Goal: Task Accomplishment & Management: Use online tool/utility

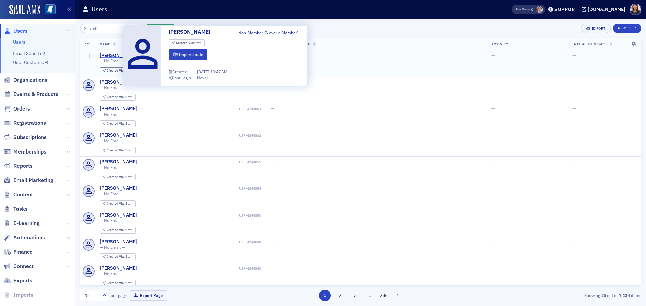
click at [116, 56] on div "[PERSON_NAME]" at bounding box center [118, 56] width 37 height 6
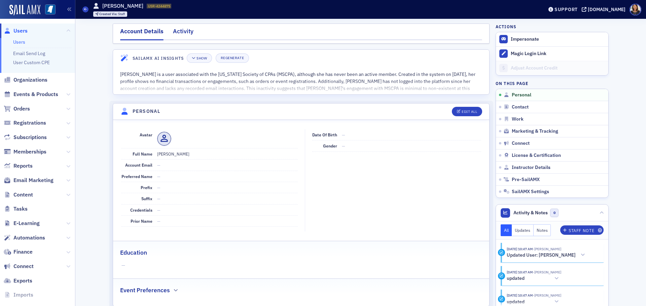
click at [181, 31] on div "Activity" at bounding box center [183, 33] width 21 height 12
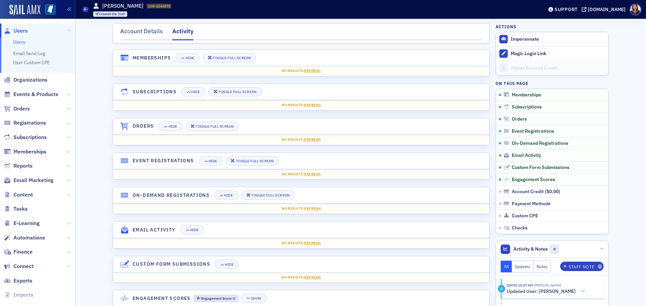
click at [22, 28] on span "Users" at bounding box center [20, 30] width 14 height 7
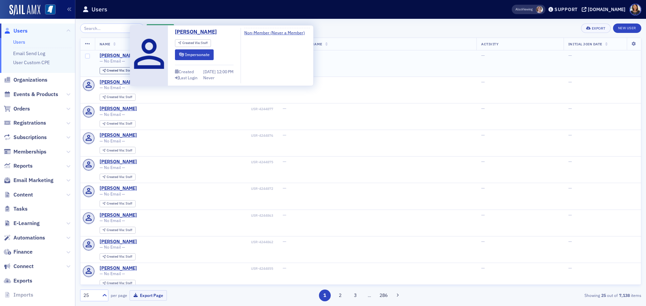
click at [113, 54] on div "Mike Callahan" at bounding box center [118, 56] width 37 height 6
click at [115, 54] on div "[PERSON_NAME]" at bounding box center [118, 56] width 37 height 6
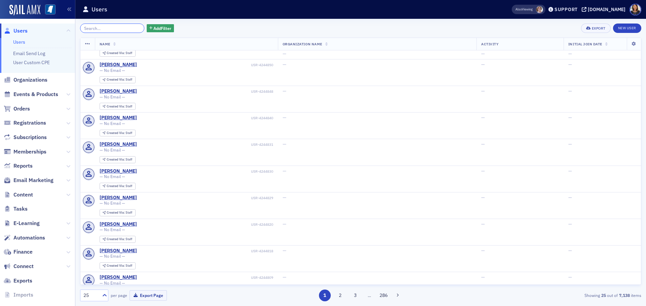
scroll to position [256, 0]
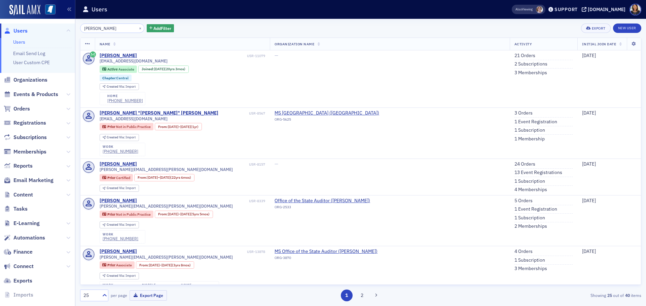
click at [16, 30] on span "Users" at bounding box center [20, 30] width 14 height 7
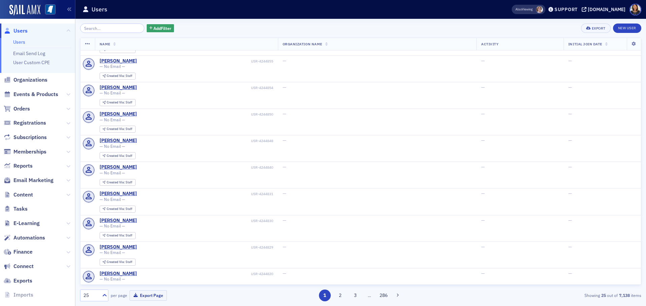
scroll to position [212, 0]
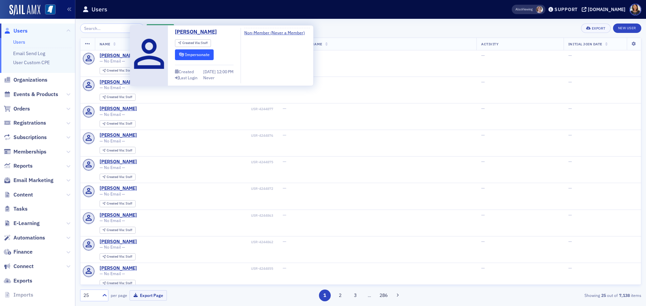
click at [192, 54] on button "Impersonate" at bounding box center [194, 54] width 39 height 10
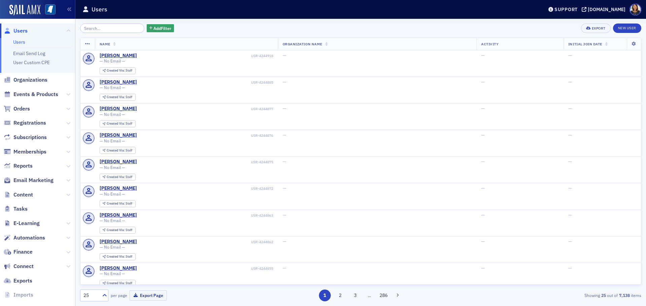
click at [21, 28] on span "Users" at bounding box center [20, 30] width 14 height 7
click at [33, 81] on span "Organizations" at bounding box center [30, 79] width 34 height 7
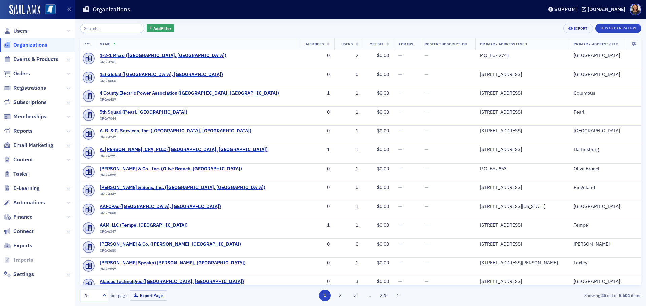
click at [117, 32] on input "search" at bounding box center [112, 28] width 64 height 9
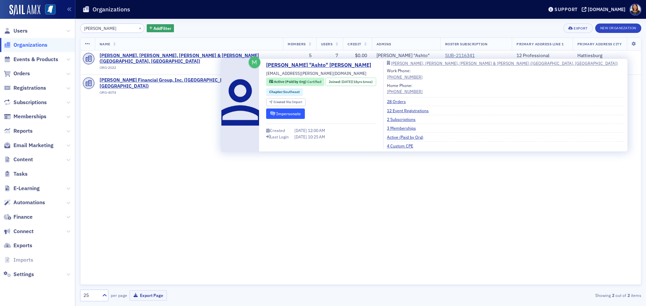
type input "[PERSON_NAME]"
click at [276, 111] on button "Impersonate" at bounding box center [285, 114] width 39 height 10
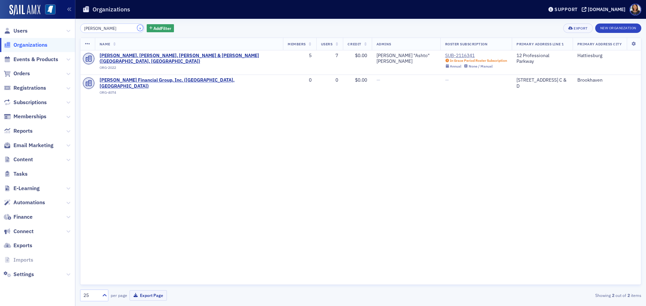
click at [137, 29] on button "×" at bounding box center [140, 28] width 6 height 6
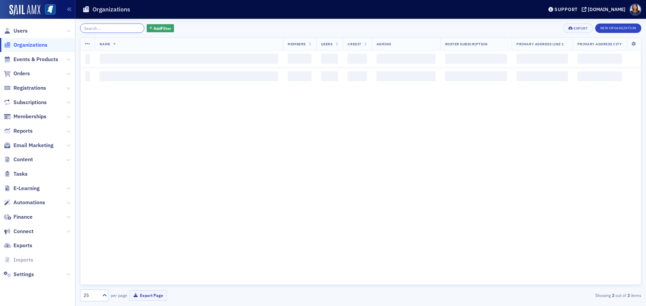
click at [123, 28] on input "search" at bounding box center [112, 28] width 64 height 9
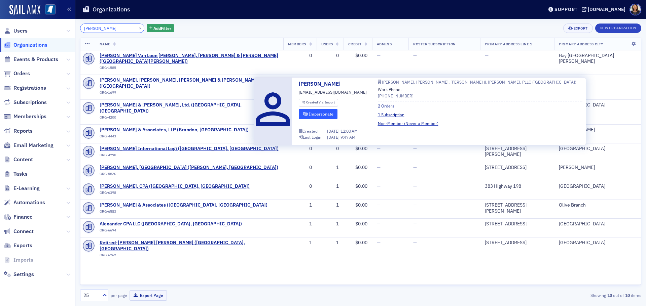
type input "alexander"
click at [319, 114] on button "Impersonate" at bounding box center [318, 114] width 39 height 10
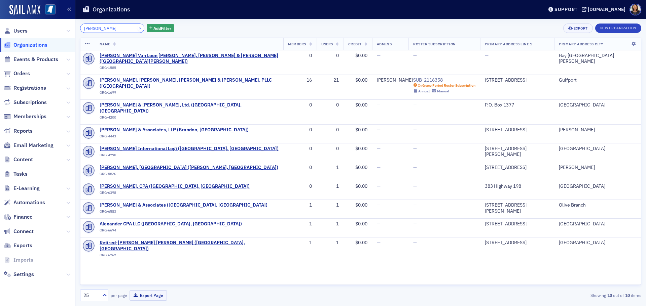
click at [129, 26] on input "alexander" at bounding box center [112, 28] width 64 height 9
click at [137, 26] on button "×" at bounding box center [140, 28] width 6 height 6
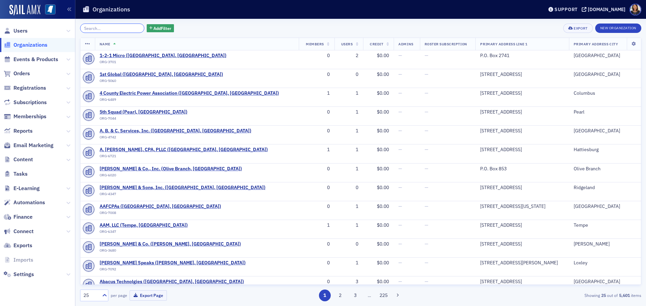
click at [132, 28] on input "search" at bounding box center [112, 28] width 64 height 9
click at [16, 30] on span "Users" at bounding box center [20, 30] width 14 height 7
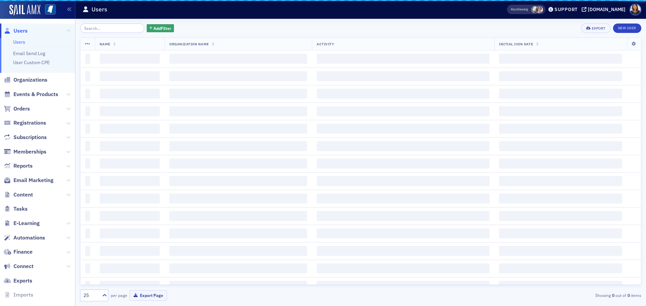
click at [105, 27] on input "search" at bounding box center [112, 28] width 64 height 9
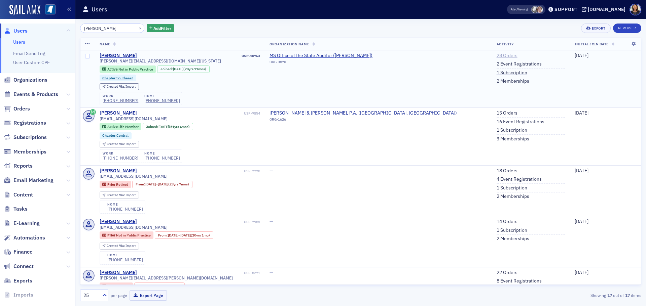
type input "debi cox"
click at [497, 54] on link "28 Orders" at bounding box center [507, 56] width 21 height 6
click at [497, 73] on link "1 Subscription" at bounding box center [512, 73] width 31 height 6
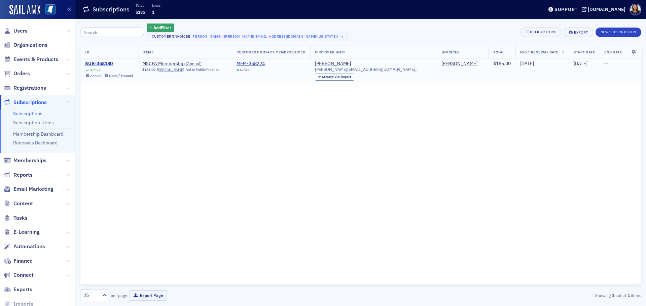
click at [100, 64] on div "SUB-358180" at bounding box center [109, 64] width 48 height 6
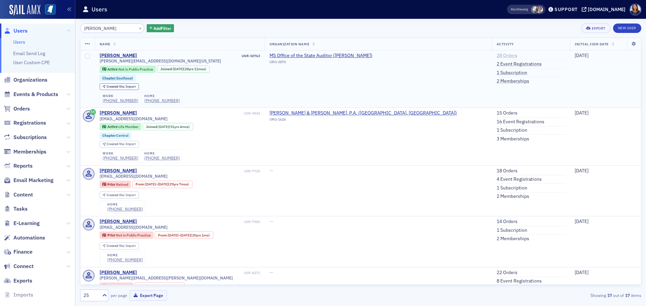
click at [497, 55] on link "28 Orders" at bounding box center [507, 56] width 21 height 6
click at [137, 30] on button "×" at bounding box center [140, 28] width 6 height 6
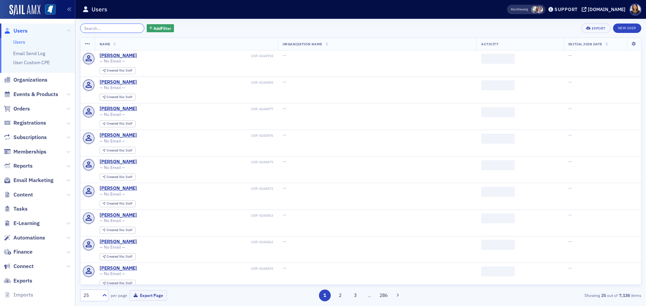
click at [113, 29] on input "search" at bounding box center [112, 28] width 64 height 9
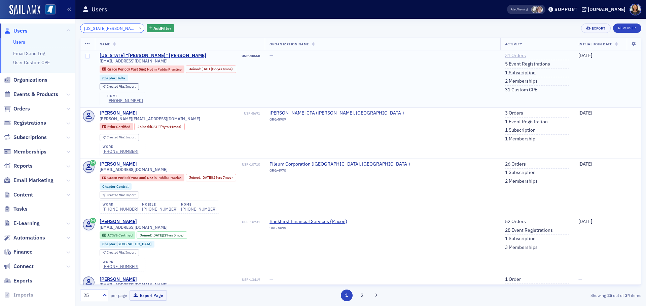
type input "virginia thompson"
click at [505, 56] on link "31 Orders" at bounding box center [515, 56] width 21 height 6
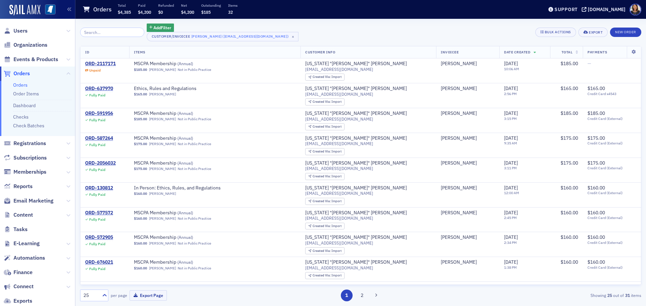
click at [28, 36] on span "Users" at bounding box center [37, 31] width 75 height 14
click at [21, 30] on span "Users" at bounding box center [20, 30] width 14 height 7
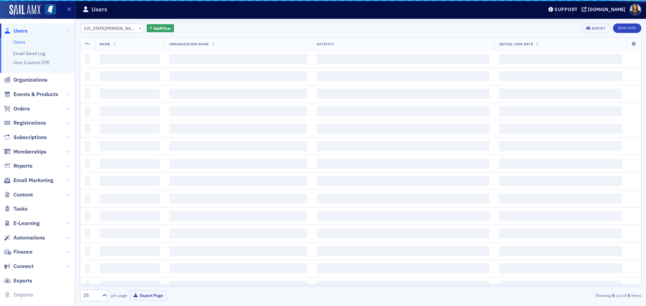
click at [108, 31] on input "virginia thompson" at bounding box center [112, 28] width 64 height 9
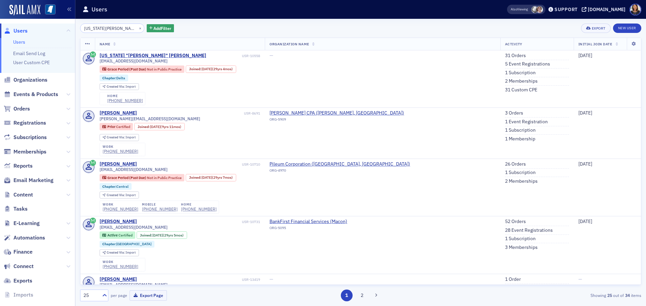
click at [137, 28] on div "×" at bounding box center [140, 28] width 7 height 8
click at [137, 28] on button "×" at bounding box center [140, 28] width 6 height 6
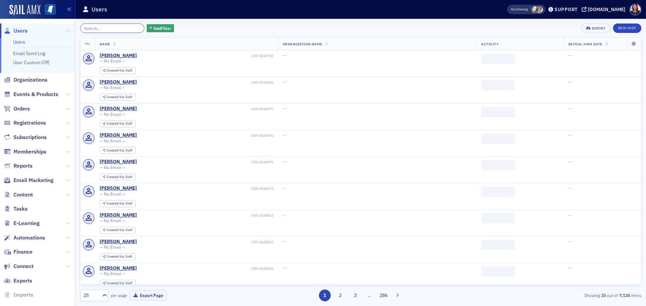
click at [123, 27] on input "search" at bounding box center [112, 28] width 64 height 9
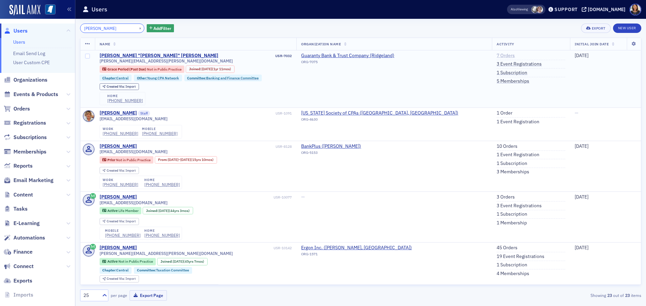
type input "dylan edwards"
click at [497, 55] on link "7 Orders" at bounding box center [506, 56] width 18 height 6
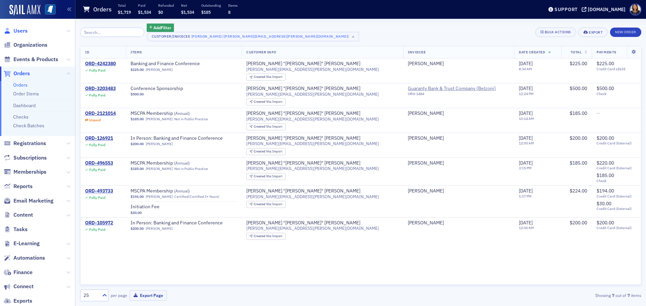
click at [19, 29] on span "Users" at bounding box center [20, 30] width 14 height 7
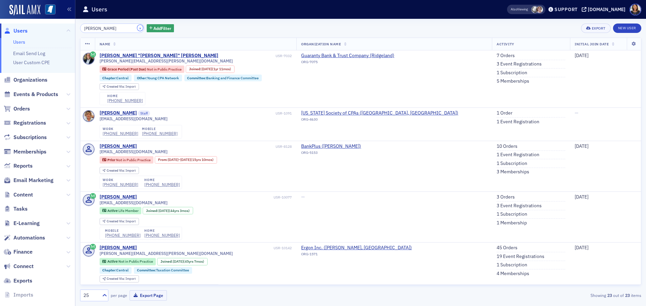
click at [137, 28] on button "×" at bounding box center [140, 28] width 6 height 6
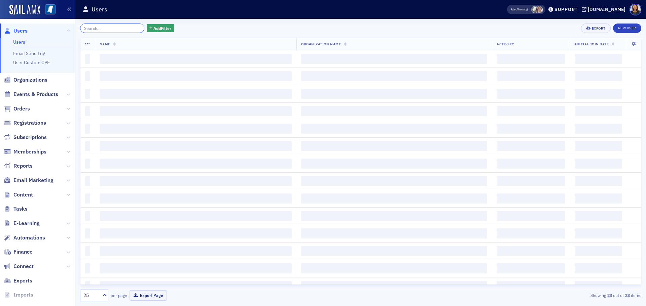
click at [120, 30] on input "search" at bounding box center [112, 28] width 64 height 9
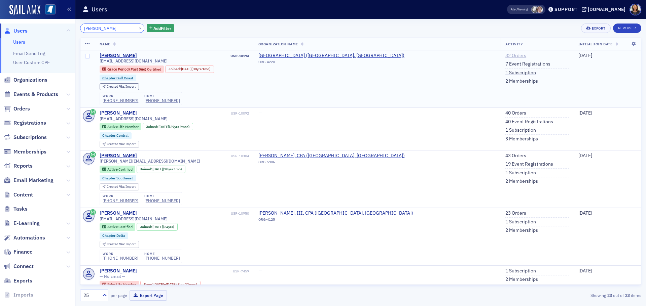
type input "george triggs"
click at [505, 55] on link "32 Orders" at bounding box center [515, 56] width 21 height 6
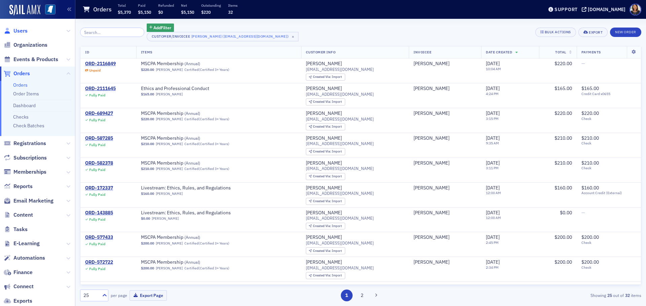
click at [19, 29] on span "Users" at bounding box center [20, 30] width 14 height 7
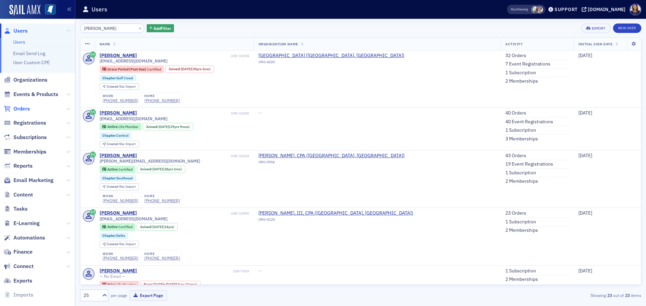
click at [28, 106] on span "Orders" at bounding box center [21, 108] width 16 height 7
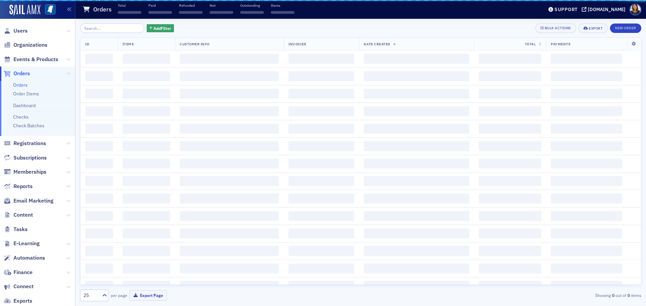
click at [30, 110] on ul "Orders Order Items Dashboard Checks Check Batches" at bounding box center [37, 109] width 75 height 56
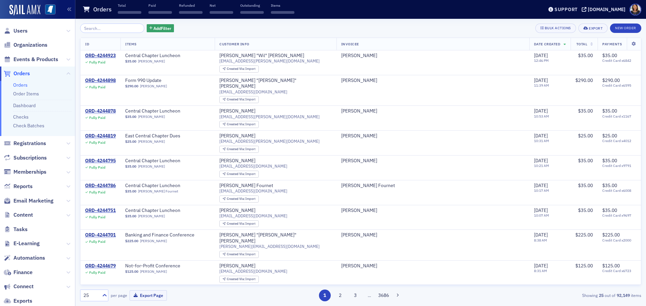
click at [46, 124] on li "Check Batches" at bounding box center [42, 126] width 59 height 6
click at [38, 127] on link "Check Batches" at bounding box center [28, 126] width 31 height 6
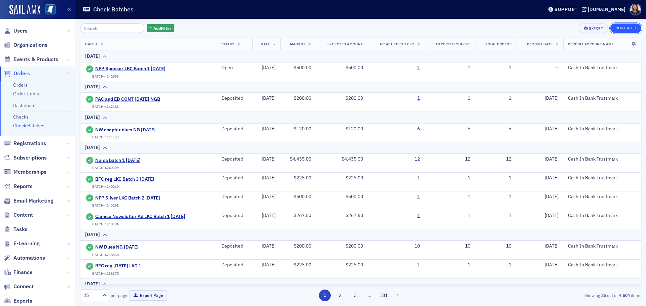
click at [626, 28] on button "New Batch" at bounding box center [625, 28] width 31 height 9
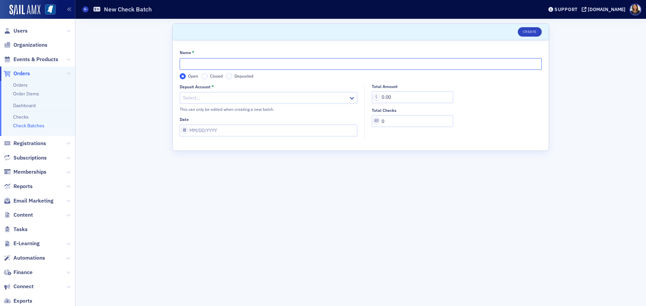
click at [264, 66] on input "Name *" at bounding box center [361, 64] width 362 height 12
click at [272, 51] on div "Name *" at bounding box center [361, 53] width 362 height 6
click at [269, 59] on div "Name * Noma batch 1" at bounding box center [361, 60] width 362 height 20
drag, startPoint x: 251, startPoint y: 63, endPoint x: 231, endPoint y: 64, distance: 20.2
click at [243, 65] on input "Noma batch 1" at bounding box center [361, 64] width 362 height 12
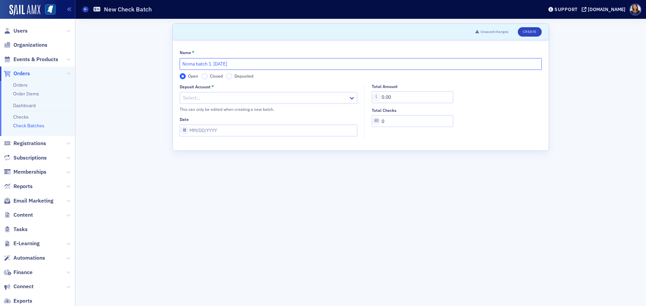
type input "Noma batch 1 8.21.25"
click at [210, 94] on div "Select…" at bounding box center [264, 98] width 169 height 10
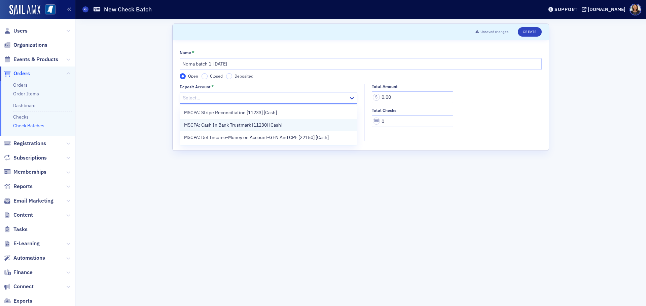
click at [222, 124] on span "MSCPA: Cash In Bank Trustmark [11230] [Cash]" at bounding box center [233, 125] width 98 height 7
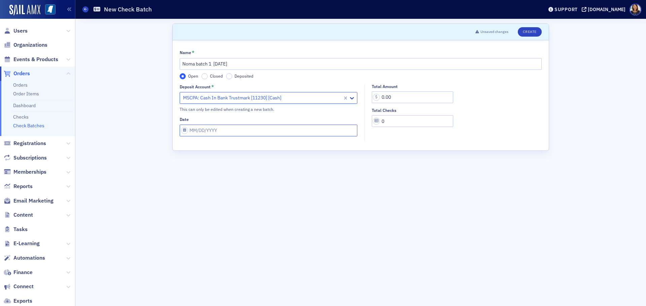
click at [229, 131] on input "Date" at bounding box center [269, 131] width 178 height 12
select select "7"
select select "2025"
click at [223, 205] on div "21" at bounding box center [225, 207] width 8 height 8
type input "08/21/2025"
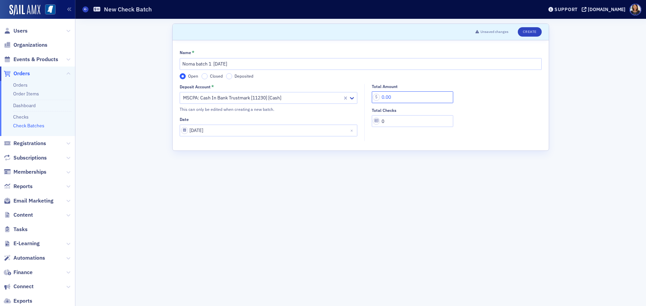
click at [384, 98] on input "0.00" at bounding box center [412, 97] width 81 height 12
click at [399, 98] on input "51,050.00" at bounding box center [412, 97] width 81 height 12
click at [397, 97] on input "51,050.00" at bounding box center [412, 97] width 81 height 12
type input "5,105.00"
click at [417, 117] on input "0" at bounding box center [412, 121] width 81 height 12
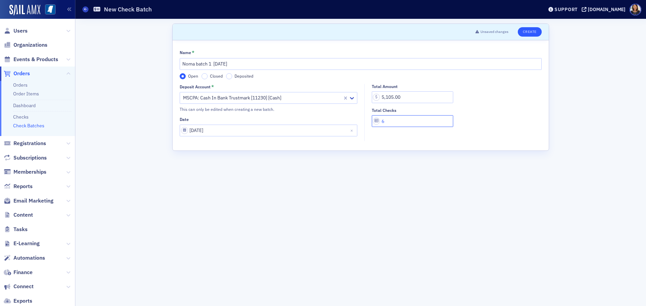
type input "6"
click at [530, 32] on button "Create" at bounding box center [530, 31] width 24 height 9
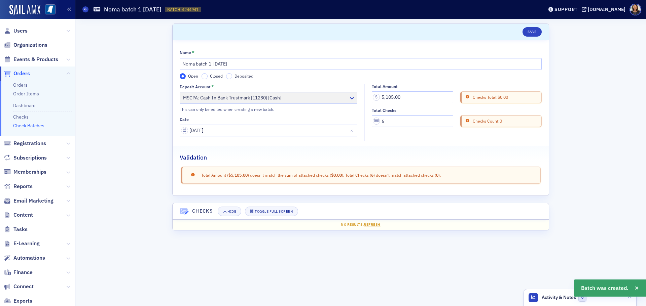
click at [524, 17] on header "Check Batches Noma batch 1 8.21.25 BATCH-4244941 4244941 Support ms-cpa.org" at bounding box center [360, 9] width 571 height 19
click at [537, 32] on button "Save" at bounding box center [531, 31] width 19 height 9
click at [18, 119] on link "Checks" at bounding box center [20, 117] width 15 height 6
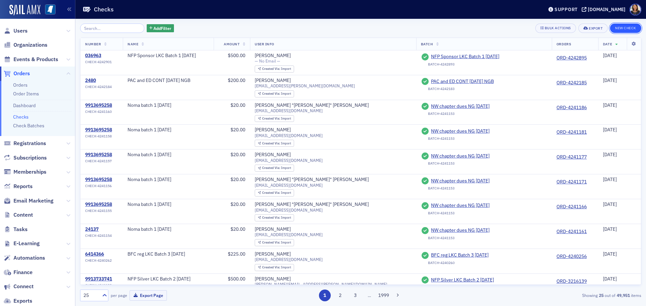
click at [625, 27] on button "New Check" at bounding box center [625, 28] width 31 height 9
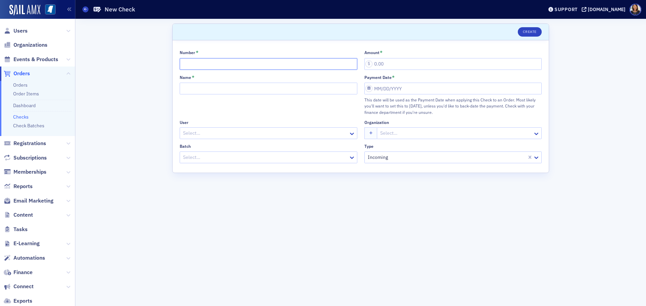
click at [234, 61] on input "Number *" at bounding box center [269, 64] width 178 height 12
type input "5026"
drag, startPoint x: 229, startPoint y: 81, endPoint x: 228, endPoint y: 87, distance: 6.5
click at [229, 81] on div "Name *" at bounding box center [269, 95] width 178 height 41
click at [225, 89] on input "Name *" at bounding box center [269, 89] width 178 height 12
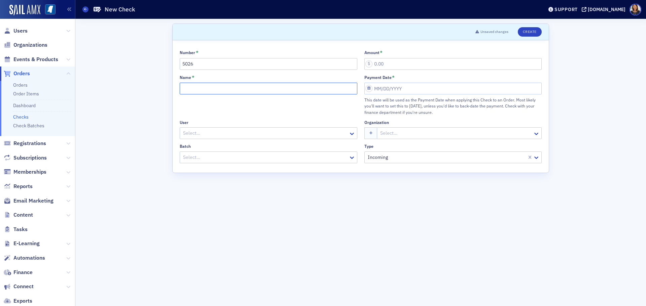
type input "B"
type input "Noma batch 1 8.21.25"
click at [231, 129] on div "Select…" at bounding box center [264, 134] width 169 height 10
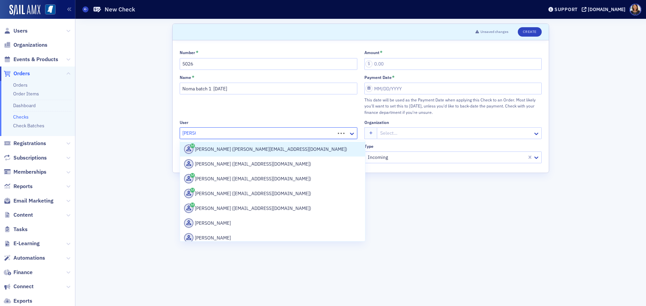
type input "fred pa"
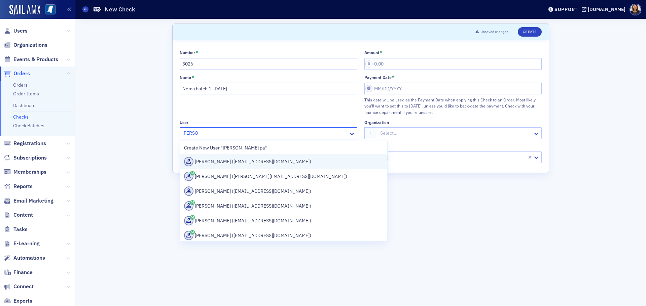
click at [229, 160] on div "Fred Page (fpagecpa@comcast.net)" at bounding box center [283, 161] width 199 height 9
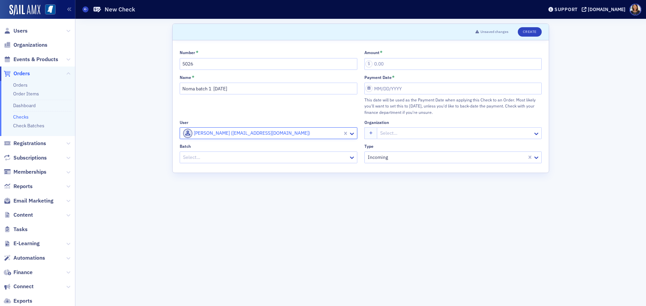
click at [238, 157] on div at bounding box center [265, 157] width 166 height 8
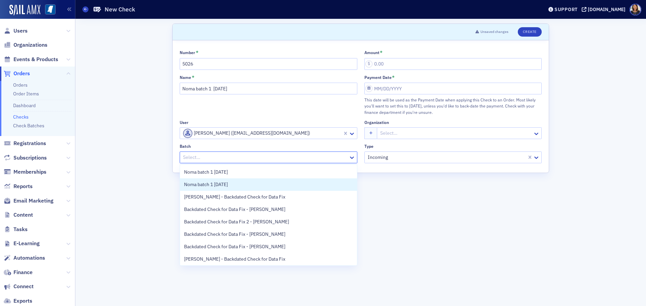
scroll to position [26, 0]
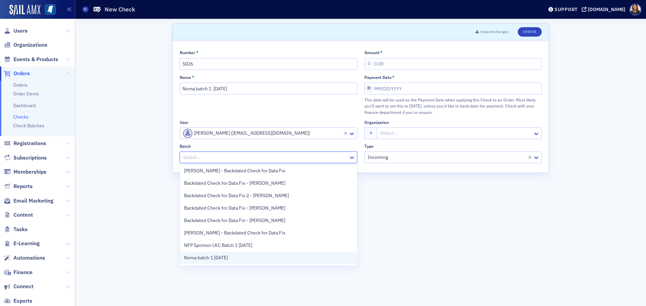
click at [243, 258] on div "Noma batch 1 8.21.25" at bounding box center [268, 258] width 169 height 7
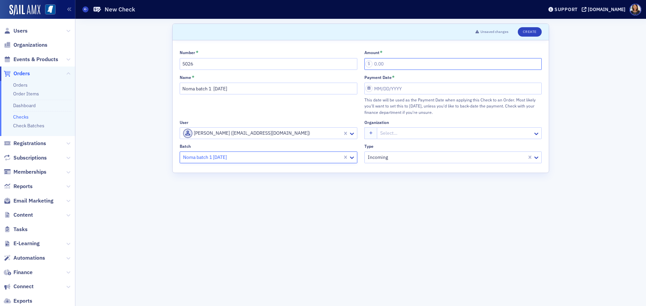
click at [378, 63] on input "Amount *" at bounding box center [453, 64] width 178 height 12
type input "220.00"
select select "7"
select select "2025"
click at [407, 91] on input "Payment Date *" at bounding box center [453, 89] width 178 height 12
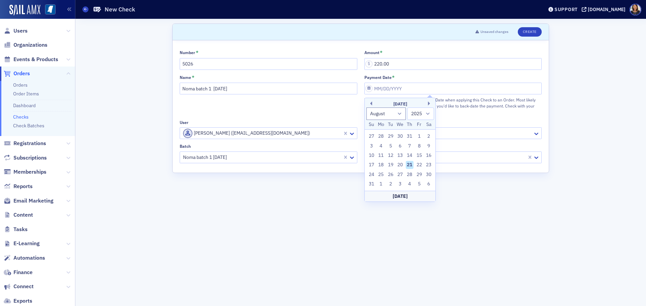
click at [410, 164] on div "21" at bounding box center [410, 165] width 8 height 8
type input "08/21/2025"
click at [530, 32] on button "Create" at bounding box center [530, 31] width 24 height 9
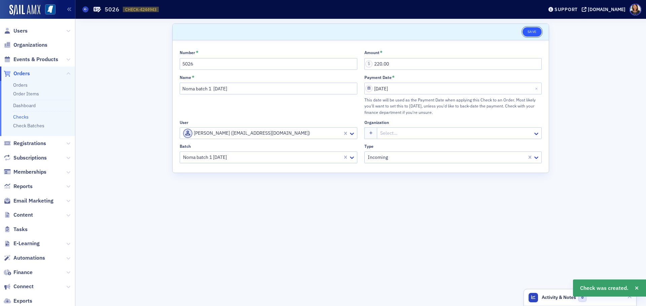
click at [531, 32] on button "Save" at bounding box center [531, 31] width 19 height 9
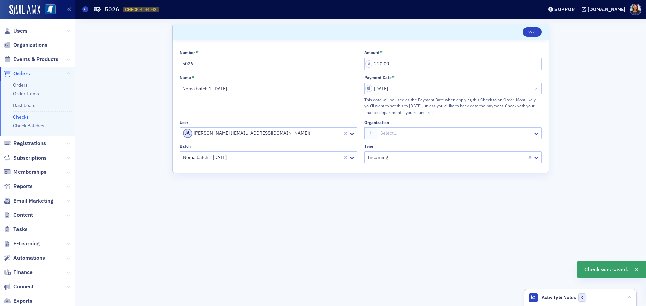
click at [19, 118] on link "Checks" at bounding box center [20, 117] width 15 height 6
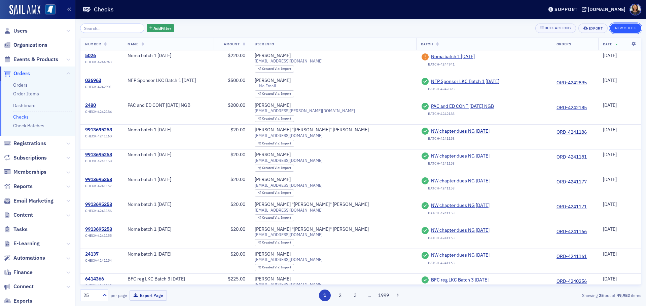
click at [632, 28] on button "New Check" at bounding box center [625, 28] width 31 height 9
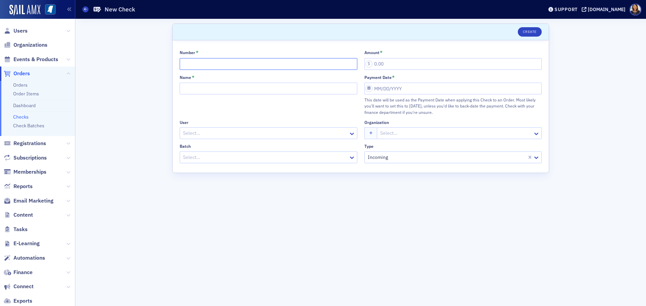
click at [208, 63] on input "Number *" at bounding box center [269, 64] width 178 height 12
type input "N"
type input "180165"
click at [214, 84] on input "Name *" at bounding box center [269, 89] width 178 height 12
type input "Noma batch 1 8.21.25"
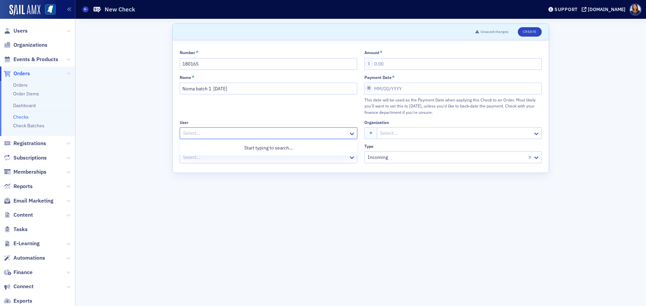
click at [230, 138] on div "Select…" at bounding box center [264, 134] width 169 height 10
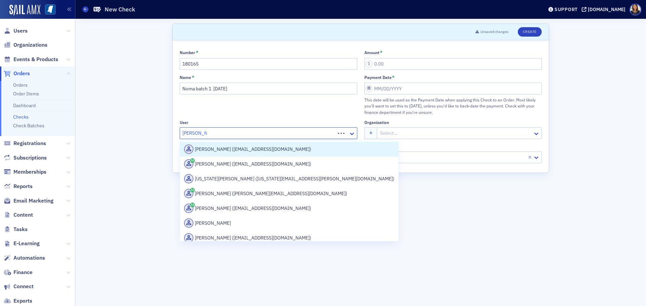
type input "George trigg"
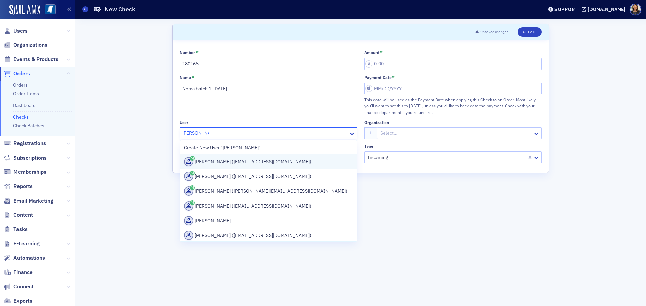
click at [239, 161] on div "George Triggs (gtriggs57@gmail.com)" at bounding box center [268, 161] width 169 height 9
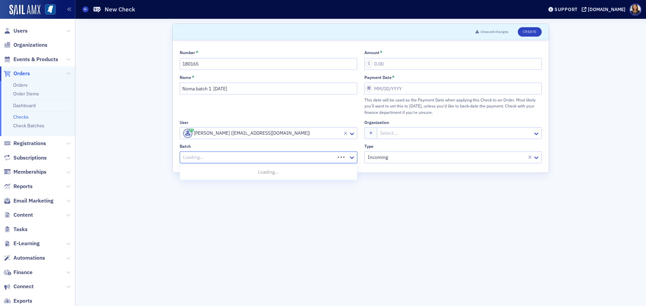
click at [245, 157] on div at bounding box center [258, 157] width 152 height 8
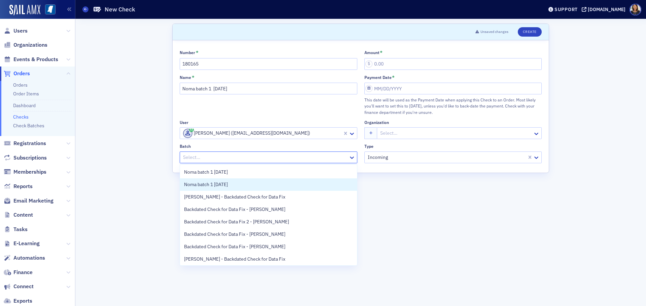
scroll to position [26, 0]
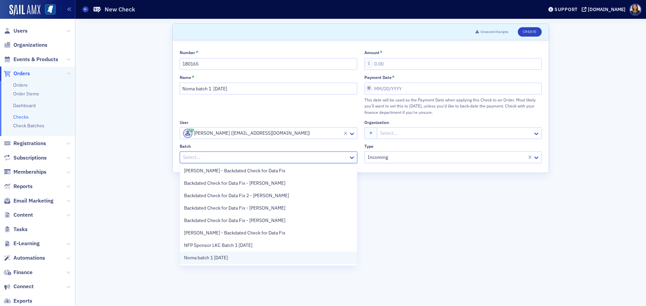
click at [290, 255] on div "Noma batch 1 8.21.25" at bounding box center [268, 258] width 169 height 7
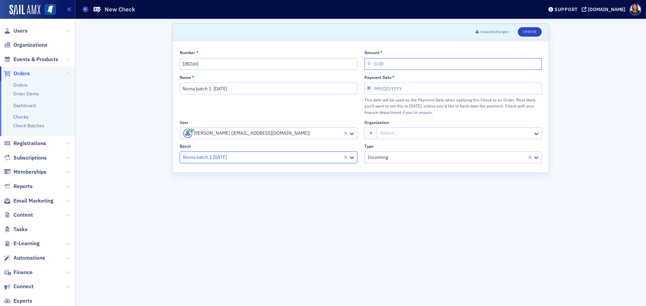
click at [393, 69] on input "Amount *" at bounding box center [453, 64] width 178 height 12
type input "220.00"
select select "7"
select select "2025"
click at [426, 90] on input "Payment Date *" at bounding box center [453, 89] width 178 height 12
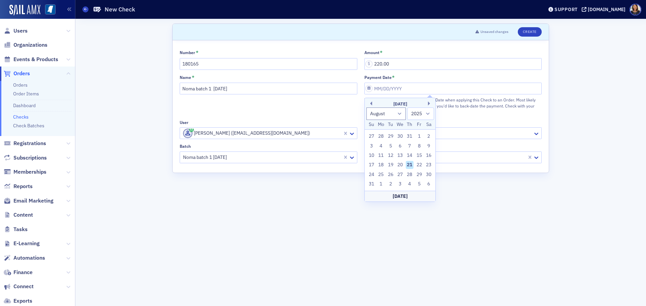
click at [409, 165] on div "21" at bounding box center [410, 165] width 8 height 8
type input "08/21/2025"
click at [527, 31] on button "Create" at bounding box center [530, 31] width 24 height 9
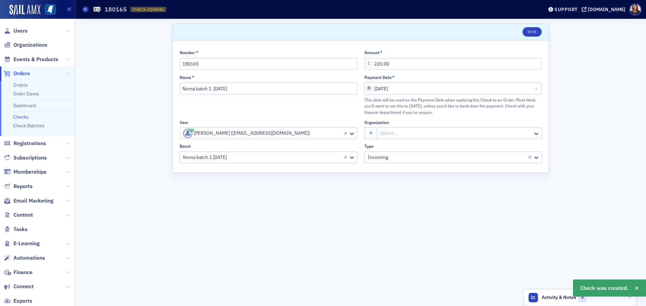
click at [23, 116] on link "Checks" at bounding box center [20, 117] width 15 height 6
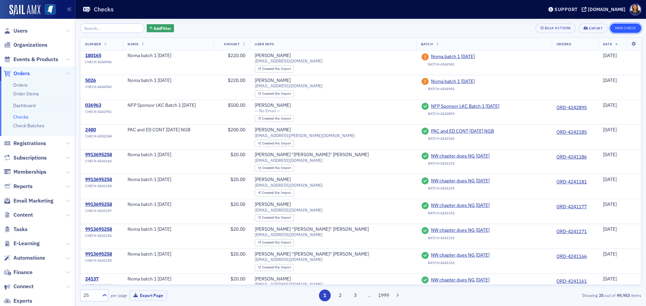
click at [623, 26] on button "New Check" at bounding box center [625, 28] width 31 height 9
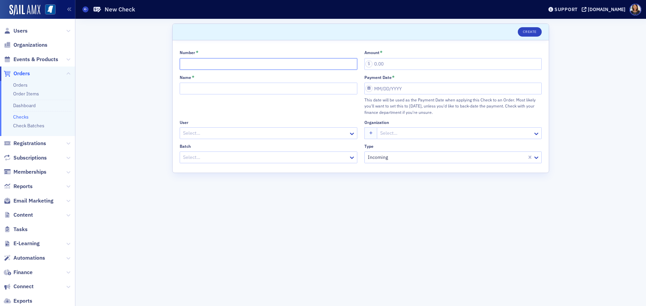
click at [235, 63] on input "Number *" at bounding box center [269, 64] width 178 height 12
type input "56536"
click at [212, 88] on input "Name *" at bounding box center [269, 89] width 178 height 12
type input "Noma batch 1 8.21.25"
click at [215, 132] on div at bounding box center [265, 133] width 166 height 8
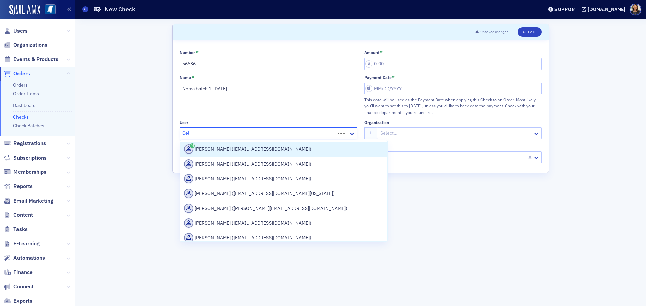
type input "Cele"
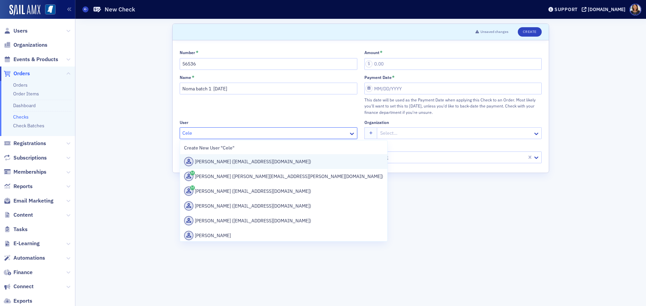
click at [253, 157] on div "Celestine Kooney (ckooney@avlcpa.com)" at bounding box center [283, 161] width 207 height 15
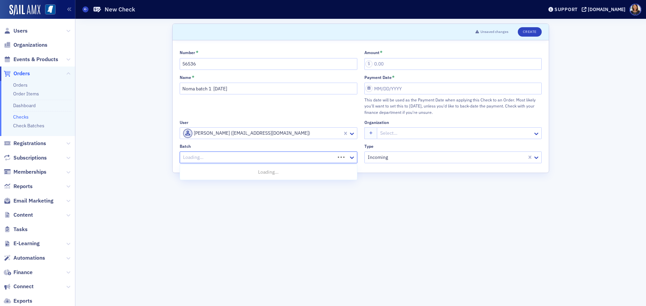
click at [242, 157] on div at bounding box center [258, 157] width 152 height 8
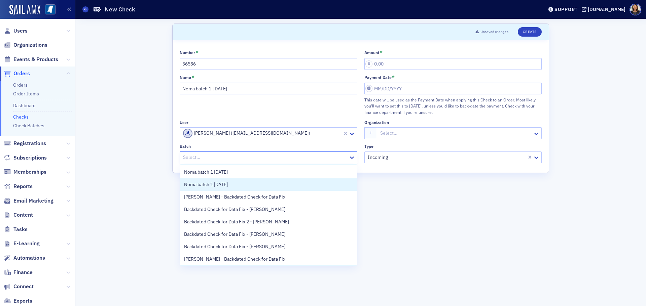
scroll to position [26, 0]
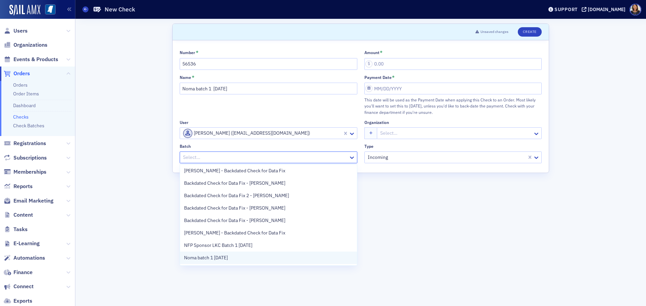
click at [266, 257] on div "Noma batch 1 8.21.25" at bounding box center [268, 258] width 169 height 7
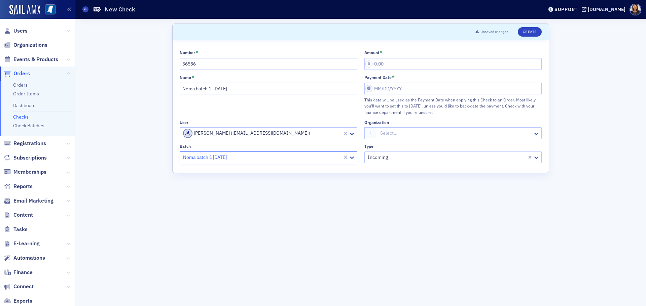
click at [383, 69] on div "Number * 56536 Amount * Name * Noma batch 1 8.21.25 Payment Date * This date wi…" at bounding box center [361, 107] width 362 height 114
click at [383, 67] on input "Amount *" at bounding box center [453, 64] width 178 height 12
type input "3,195.00"
select select "7"
select select "2025"
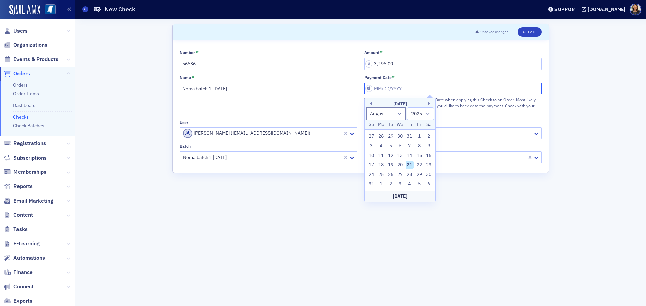
click at [401, 89] on input "Payment Date *" at bounding box center [453, 89] width 178 height 12
click at [411, 163] on div "21" at bounding box center [410, 165] width 8 height 8
type input "08/21/2025"
click at [531, 32] on button "Create" at bounding box center [530, 31] width 24 height 9
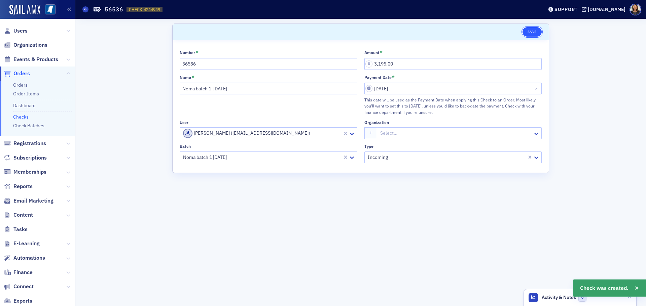
click at [530, 33] on button "Save" at bounding box center [531, 31] width 19 height 9
click at [23, 119] on link "Checks" at bounding box center [20, 117] width 15 height 6
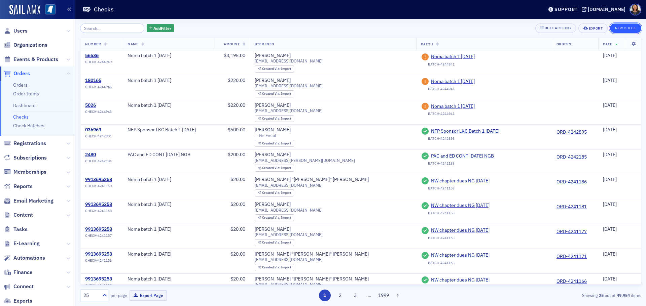
click at [626, 29] on button "New Check" at bounding box center [625, 28] width 31 height 9
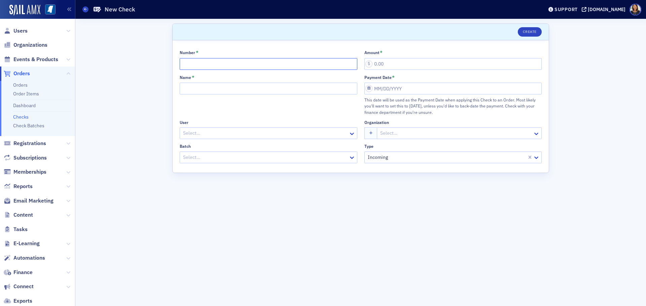
click at [254, 63] on input "Number *" at bounding box center [269, 64] width 178 height 12
type input "6747"
click at [256, 87] on input "Name *" at bounding box center [269, 89] width 178 height 12
type input "Noma batch 1 8.21.25"
click at [228, 131] on div at bounding box center [265, 133] width 166 height 8
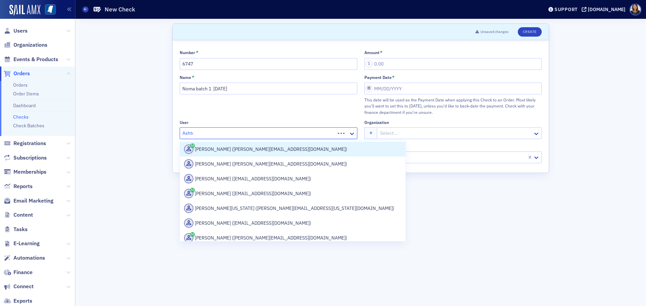
type input "Ashton"
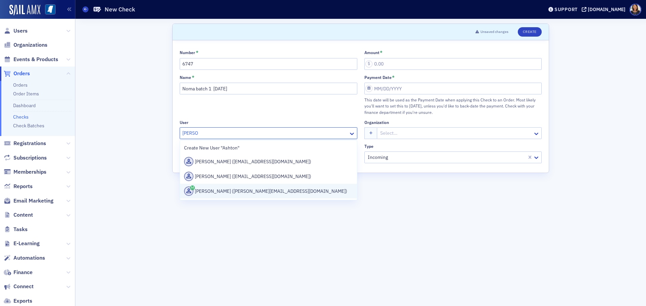
click at [230, 192] on div "[PERSON_NAME] ([PERSON_NAME][EMAIL_ADDRESS][DOMAIN_NAME])" at bounding box center [268, 191] width 169 height 9
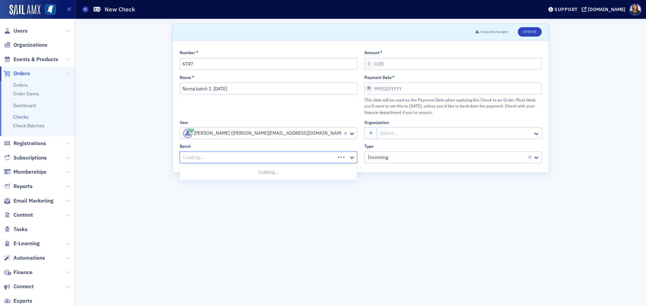
click at [267, 156] on div at bounding box center [258, 157] width 152 height 8
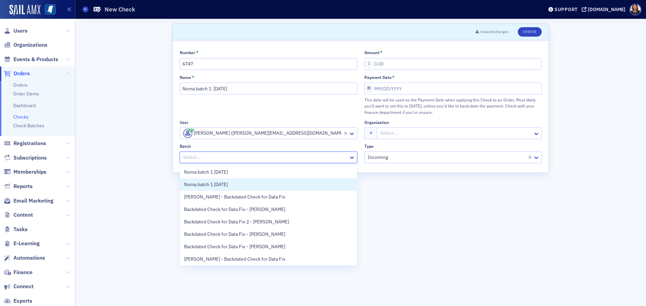
scroll to position [26, 0]
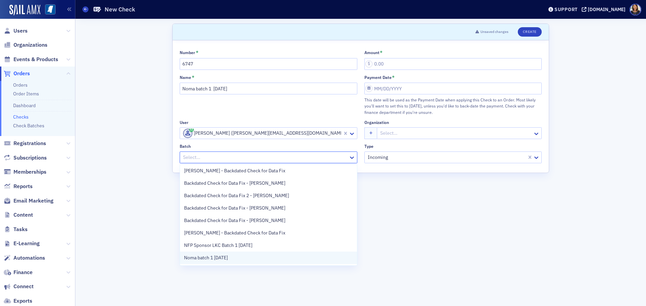
click at [261, 254] on div "Noma batch 1 8.21.25" at bounding box center [268, 258] width 177 height 12
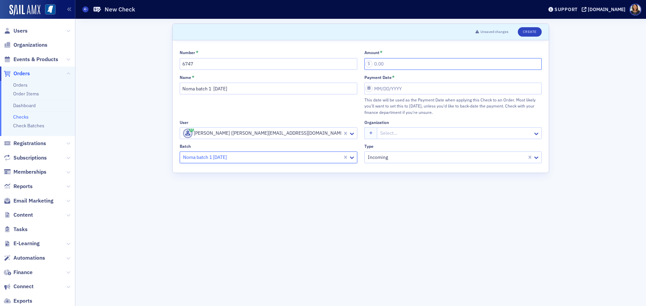
click at [375, 66] on input "Amount *" at bounding box center [453, 64] width 178 height 12
type input "1,100.00"
click at [398, 91] on input "Payment Date *" at bounding box center [453, 89] width 178 height 12
select select "7"
select select "2025"
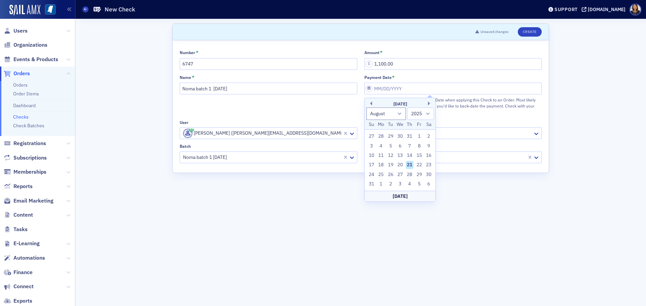
click at [411, 166] on div "21" at bounding box center [410, 165] width 8 height 8
type input "08/21/2025"
click at [533, 30] on button "Create" at bounding box center [530, 31] width 24 height 9
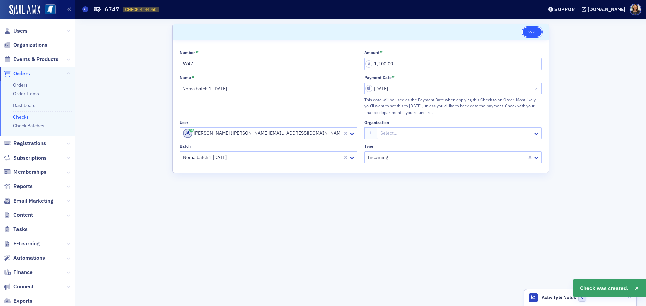
click at [532, 34] on button "Save" at bounding box center [531, 31] width 19 height 9
click at [25, 118] on link "Checks" at bounding box center [20, 117] width 15 height 6
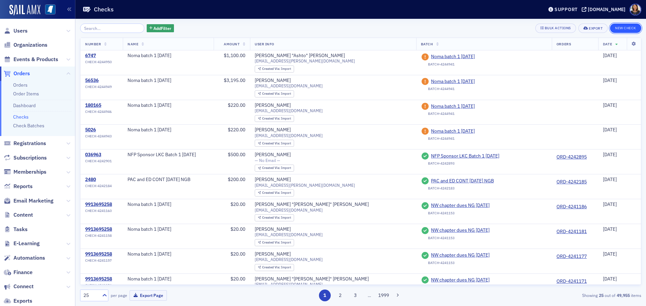
click at [624, 28] on button "New Check" at bounding box center [625, 28] width 31 height 9
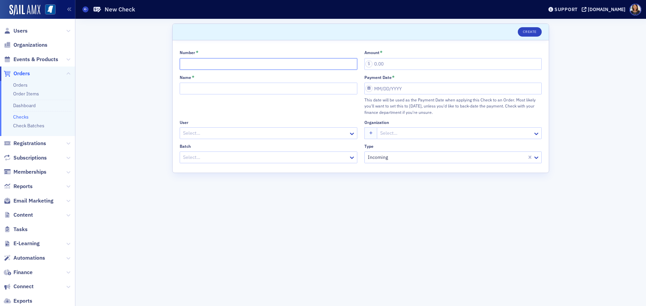
click at [211, 61] on input "Number *" at bounding box center [269, 64] width 178 height 12
type input "554221"
click at [203, 92] on input "Name *" at bounding box center [269, 89] width 178 height 12
type input "Noma batch 1 8.21.25"
click at [198, 132] on div at bounding box center [265, 133] width 166 height 8
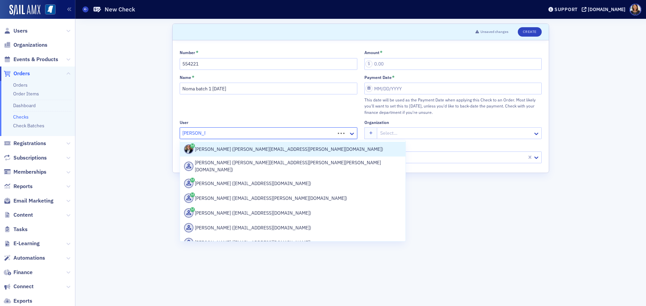
type input "Dylan Edwar"
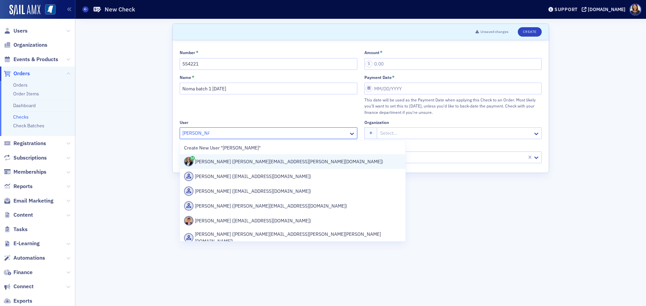
click at [231, 160] on div "Dylan Edwards (dylan.edwards@gbtonline.com)" at bounding box center [292, 161] width 217 height 9
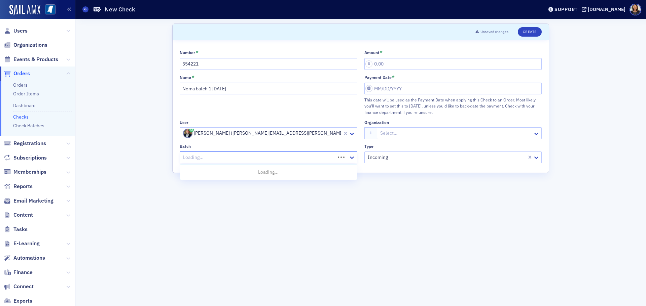
click at [259, 159] on div at bounding box center [258, 157] width 152 height 8
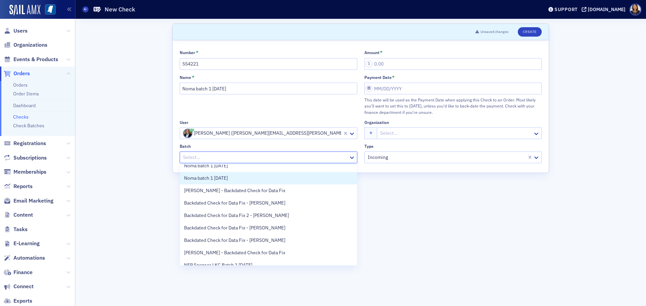
scroll to position [26, 0]
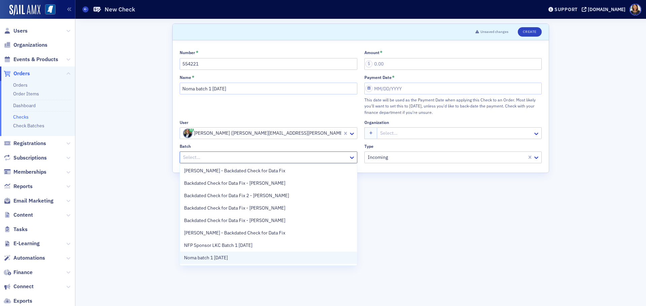
click at [279, 257] on div "Noma batch 1 8.21.25" at bounding box center [268, 258] width 169 height 7
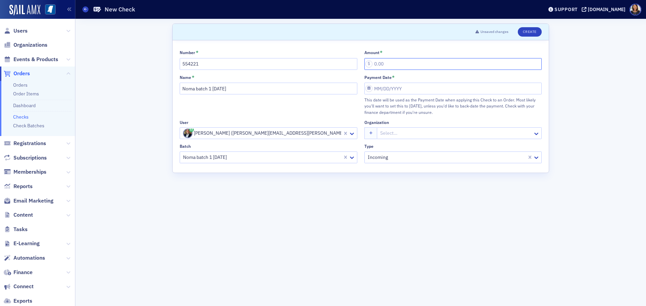
click at [375, 65] on input "Amount *" at bounding box center [453, 64] width 178 height 12
type input "185.00"
click at [396, 89] on input "Payment Date *" at bounding box center [453, 89] width 178 height 12
select select "7"
select select "2025"
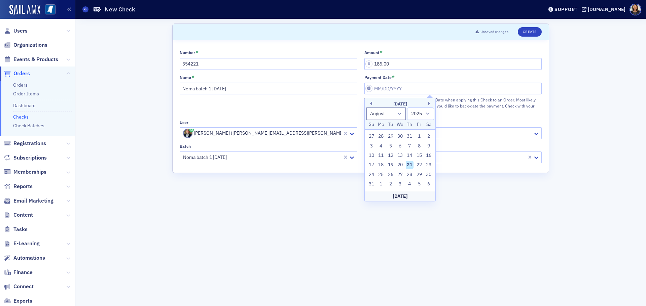
click at [410, 164] on div "21" at bounding box center [410, 165] width 8 height 8
type input "08/21/2025"
click at [531, 29] on button "Create" at bounding box center [530, 31] width 24 height 9
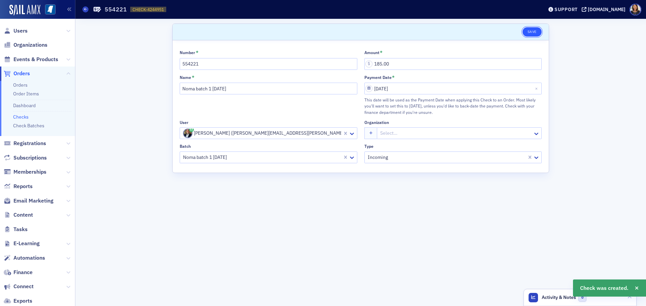
click at [539, 35] on button "Save" at bounding box center [531, 31] width 19 height 9
click at [20, 118] on link "Checks" at bounding box center [20, 117] width 15 height 6
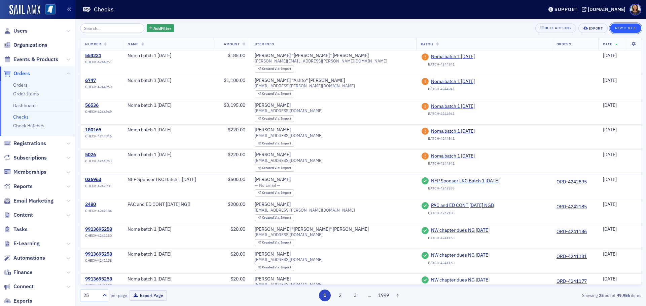
click at [630, 29] on button "New Check" at bounding box center [625, 28] width 31 height 9
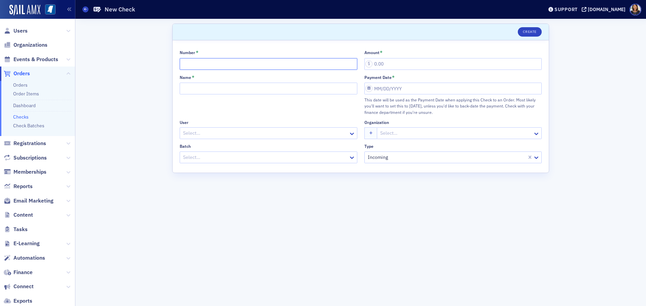
click at [294, 62] on input "Number *" at bounding box center [269, 64] width 178 height 12
type input "8575"
click at [277, 83] on input "Name *" at bounding box center [269, 89] width 178 height 12
type input "Noma batch 1 8.21.25"
click at [258, 132] on div at bounding box center [265, 133] width 166 height 8
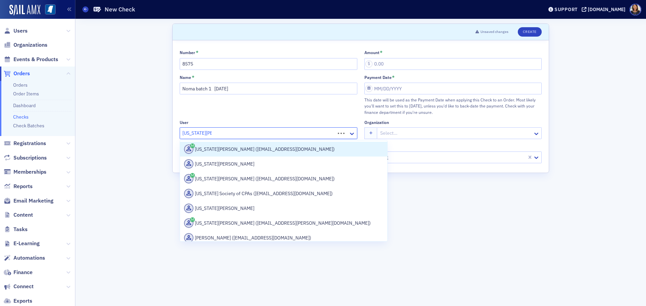
type input "Virginia thomp"
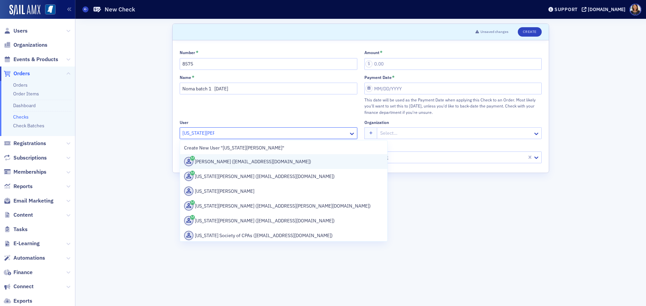
click at [238, 164] on div "Jenny Thompson (thompson2046@bellsouth.net)" at bounding box center [283, 161] width 199 height 9
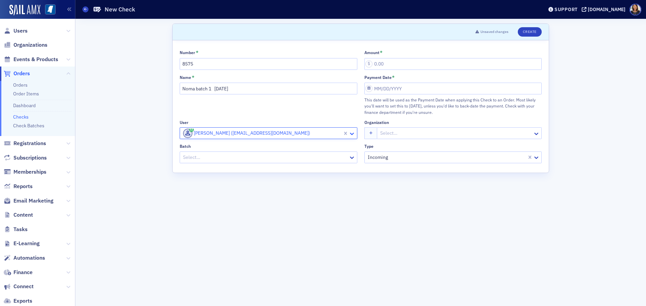
click at [348, 134] on icon at bounding box center [351, 134] width 7 height 7
click at [278, 133] on div at bounding box center [265, 133] width 166 height 8
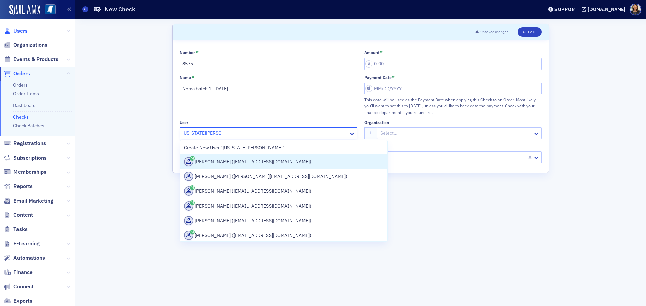
type input "Virginia thompson"
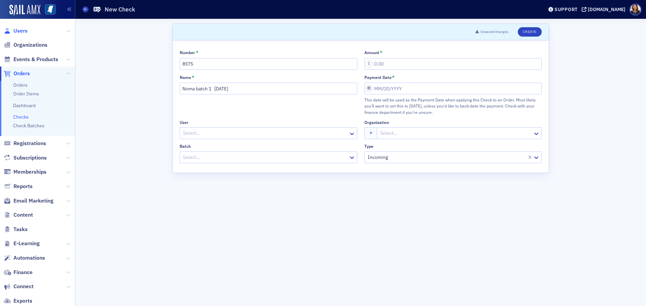
click at [19, 31] on span "Users" at bounding box center [20, 30] width 14 height 7
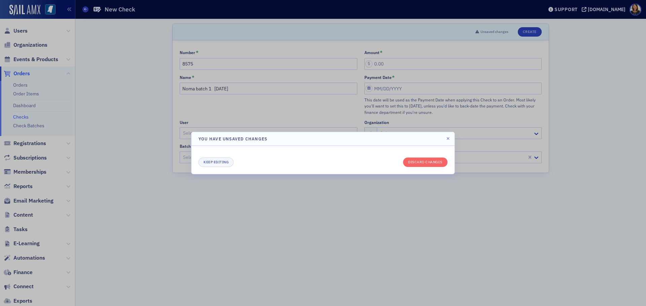
click at [123, 157] on div at bounding box center [323, 153] width 646 height 306
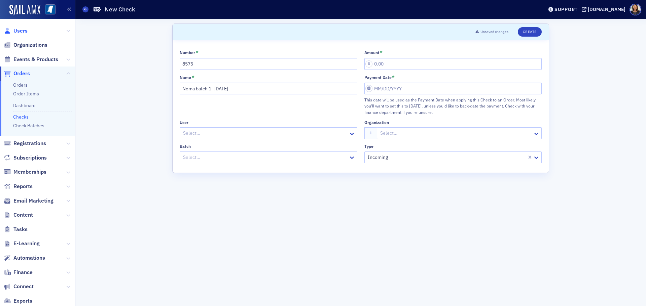
click at [21, 33] on span "Users" at bounding box center [20, 30] width 14 height 7
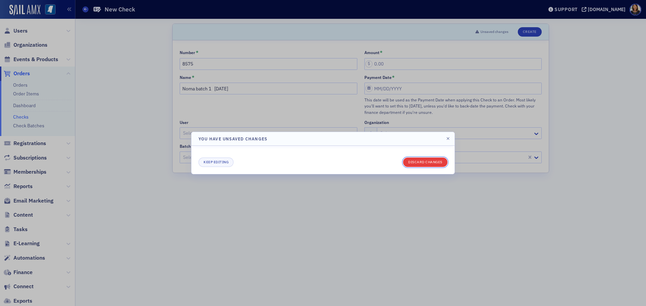
click at [433, 160] on button "Discard changes" at bounding box center [425, 162] width 44 height 9
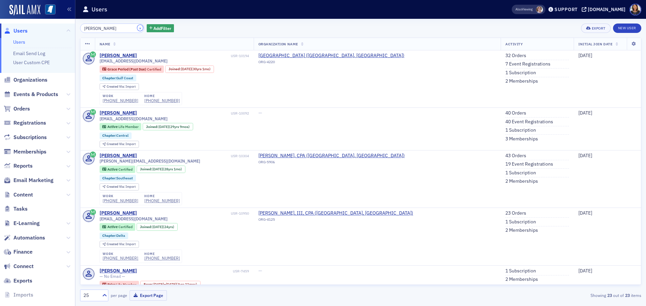
click at [137, 29] on button "×" at bounding box center [140, 28] width 6 height 6
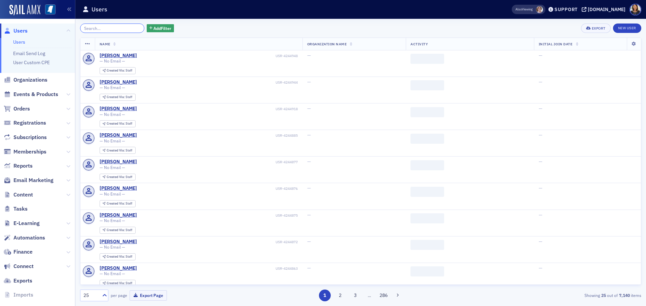
click at [107, 30] on input "search" at bounding box center [112, 28] width 64 height 9
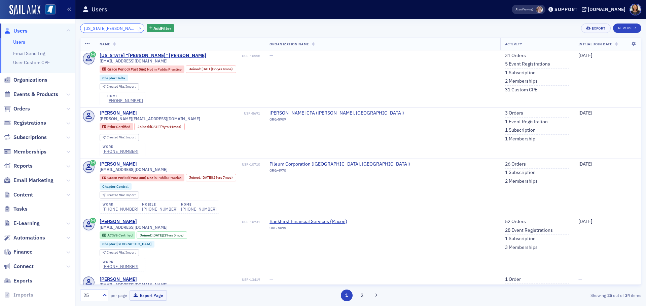
type input "virginia thompson"
drag, startPoint x: 134, startPoint y: 27, endPoint x: 124, endPoint y: 30, distance: 10.3
click at [137, 27] on button "×" at bounding box center [140, 28] width 6 height 6
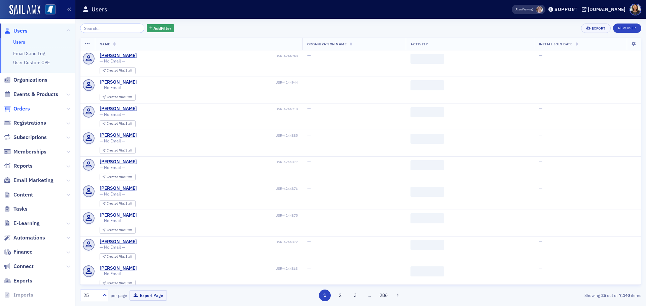
click at [23, 109] on span "Orders" at bounding box center [21, 108] width 16 height 7
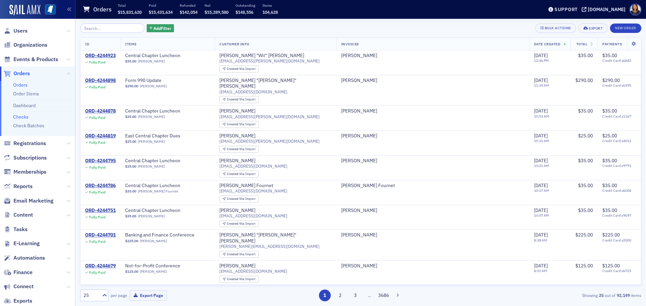
click at [23, 116] on link "Checks" at bounding box center [20, 117] width 15 height 6
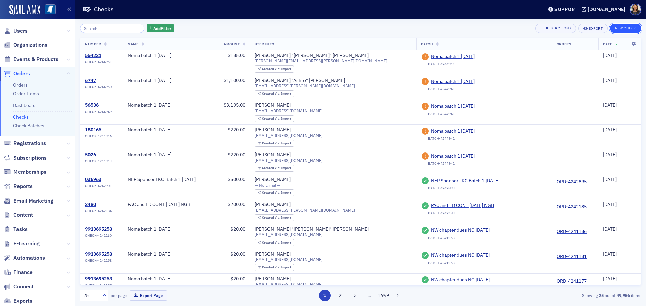
click at [625, 25] on button "New Check" at bounding box center [625, 28] width 31 height 9
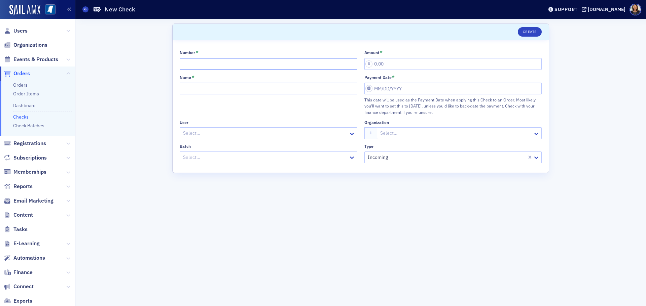
click at [254, 65] on input "Number *" at bounding box center [269, 64] width 178 height 12
type input "8575"
click at [252, 98] on div "Name *" at bounding box center [269, 95] width 178 height 41
click at [249, 88] on input "Name *" at bounding box center [269, 89] width 178 height 12
type input "Noma batch 1 8.21.25"
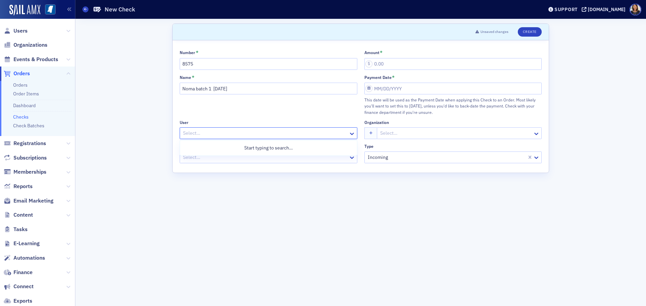
click at [263, 133] on div at bounding box center [265, 133] width 166 height 8
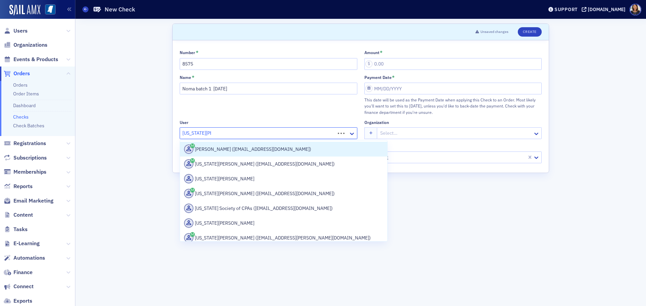
type input "virginia thomp"
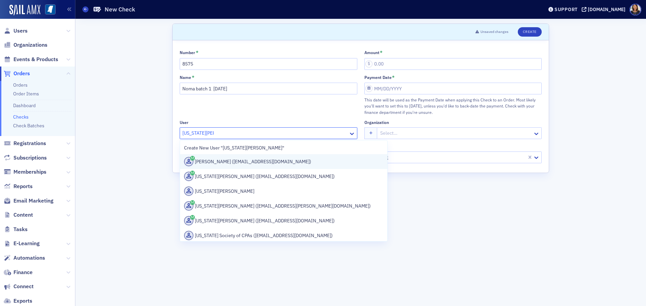
click at [254, 163] on div "Jenny Thompson (thompson2046@bellsouth.net)" at bounding box center [283, 161] width 199 height 9
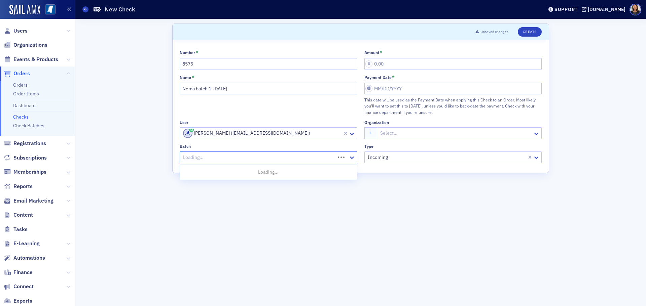
click at [235, 156] on div at bounding box center [258, 157] width 152 height 8
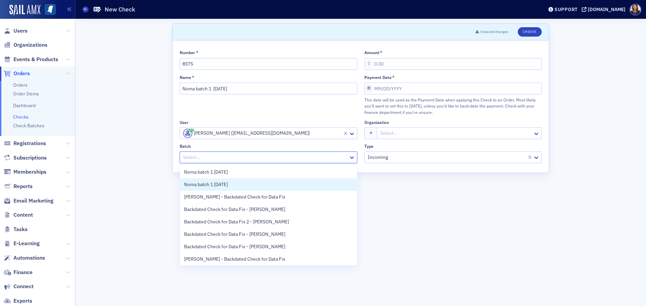
scroll to position [26, 0]
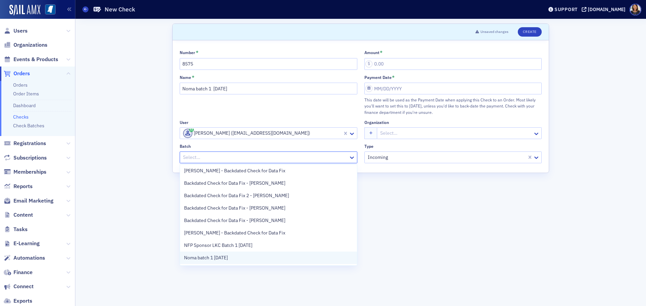
click at [256, 260] on div "Noma batch 1 8.21.25" at bounding box center [268, 258] width 169 height 7
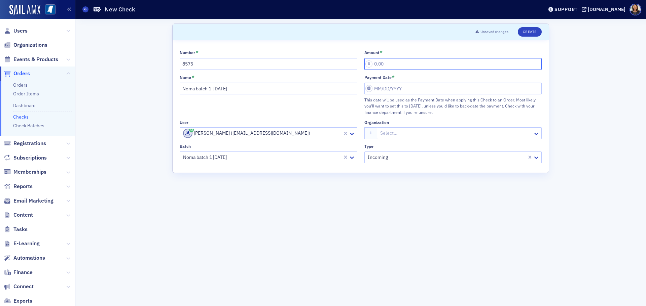
click at [392, 66] on input "Amount *" at bounding box center [453, 64] width 178 height 12
type input "185.00"
click at [406, 85] on input "Payment Date *" at bounding box center [453, 89] width 178 height 12
select select "7"
select select "2025"
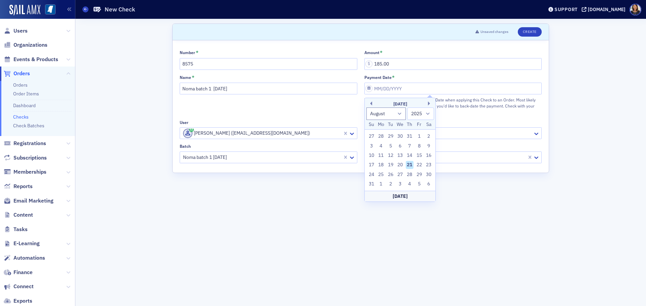
click at [408, 162] on div "21" at bounding box center [410, 165] width 8 height 8
type input "08/21/2025"
click at [535, 32] on button "Create" at bounding box center [530, 31] width 24 height 9
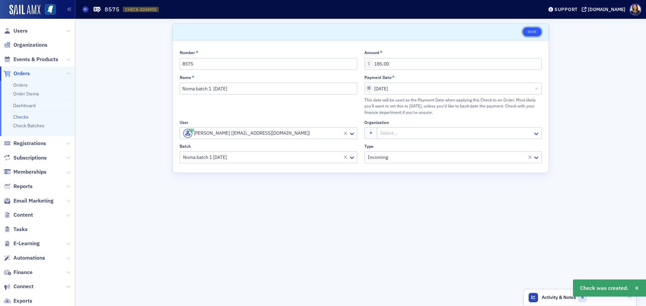
click at [531, 31] on button "Save" at bounding box center [531, 31] width 19 height 9
click at [34, 128] on link "Check Batches" at bounding box center [28, 126] width 31 height 6
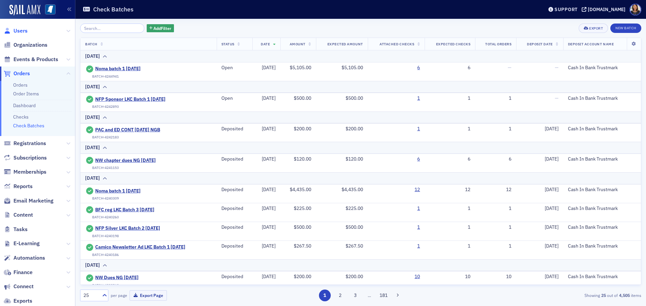
click at [22, 31] on span "Users" at bounding box center [20, 30] width 14 height 7
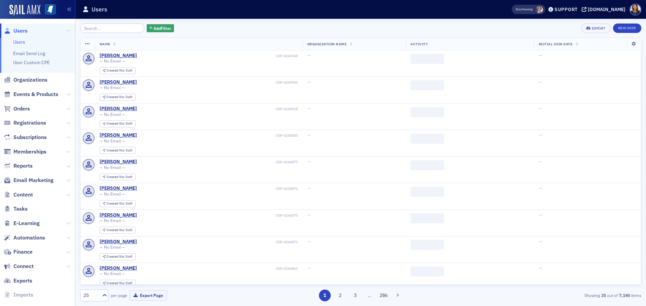
click at [118, 31] on input "search" at bounding box center [112, 28] width 64 height 9
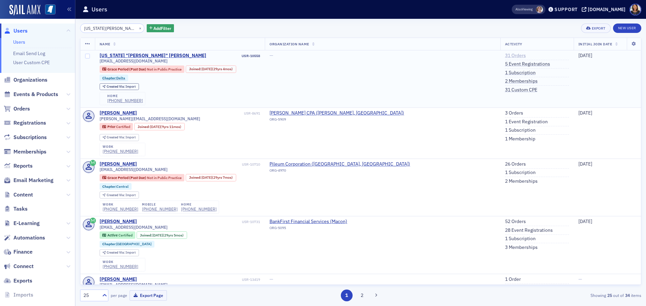
type input "virginia thompson"
click at [505, 57] on link "31 Orders" at bounding box center [515, 56] width 21 height 6
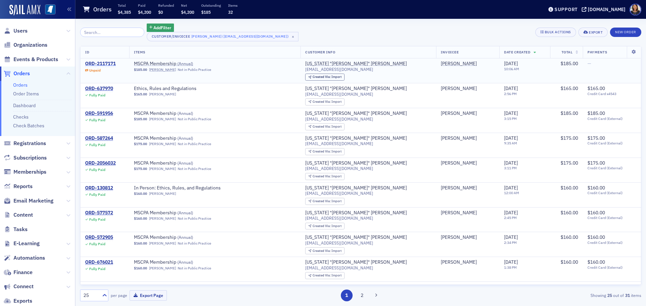
click at [107, 62] on div "ORD-2117171" at bounding box center [100, 64] width 31 height 6
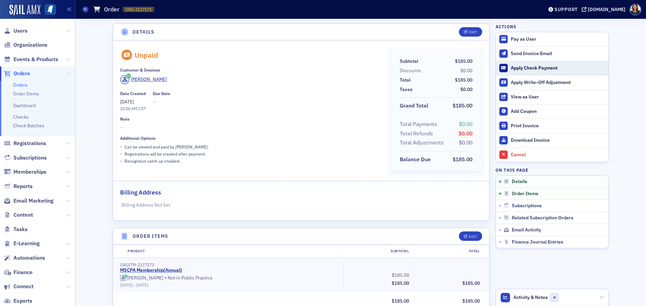
click at [522, 67] on div "Apply Check Payment" at bounding box center [558, 68] width 94 height 6
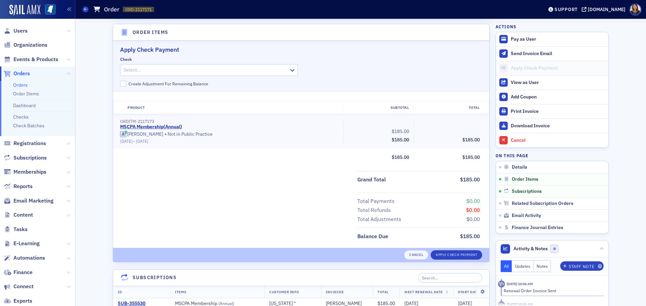
scroll to position [206, 0]
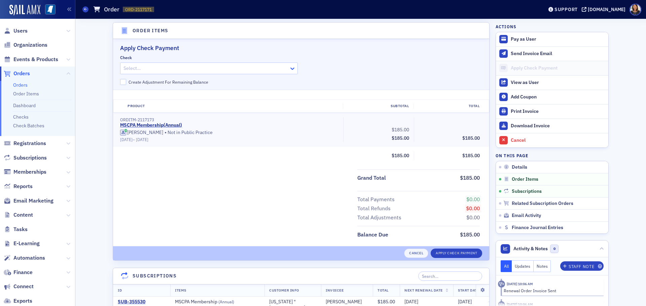
click at [291, 69] on icon at bounding box center [292, 68] width 7 height 7
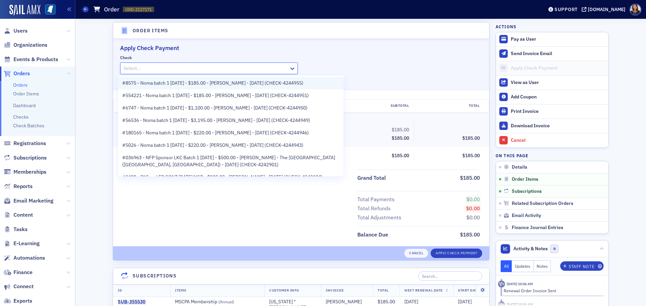
click at [242, 84] on span "#8575 - Noma batch 1 8.21.25 - $185.00 - Jenny Thompson - 8/21/2025 (CHECK-4244…" at bounding box center [212, 83] width 181 height 7
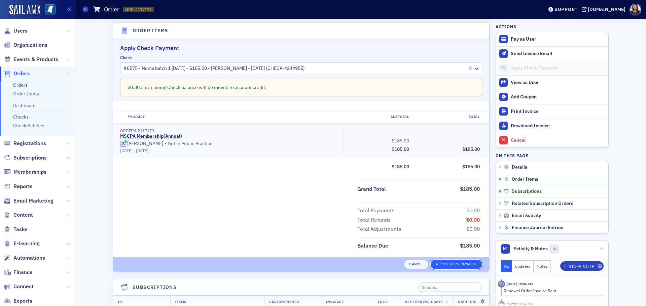
click at [458, 261] on button "Apply Check Payment" at bounding box center [456, 264] width 51 height 9
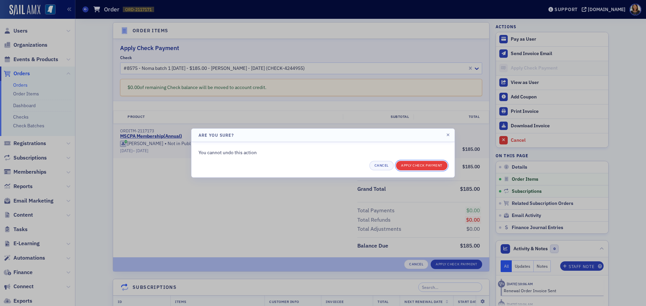
click at [421, 168] on button "Apply Check Payment" at bounding box center [421, 165] width 51 height 9
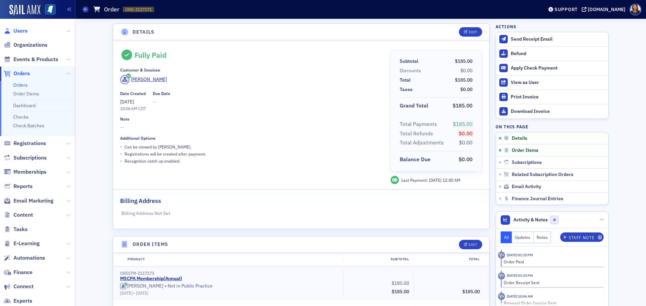
drag, startPoint x: 0, startPoint y: 0, endPoint x: 20, endPoint y: 30, distance: 36.1
click at [20, 30] on span "Users" at bounding box center [20, 30] width 14 height 7
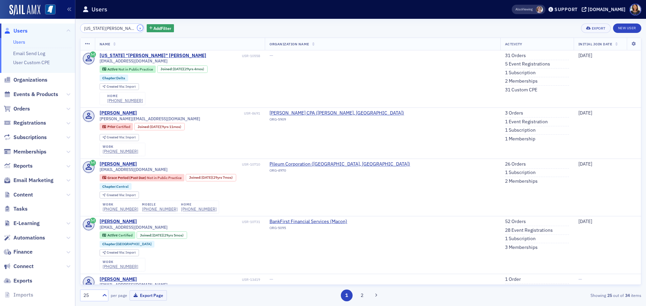
click at [137, 28] on button "×" at bounding box center [140, 28] width 6 height 6
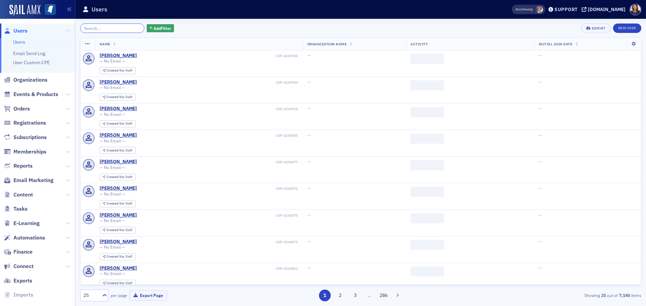
click at [118, 27] on input "search" at bounding box center [112, 28] width 64 height 9
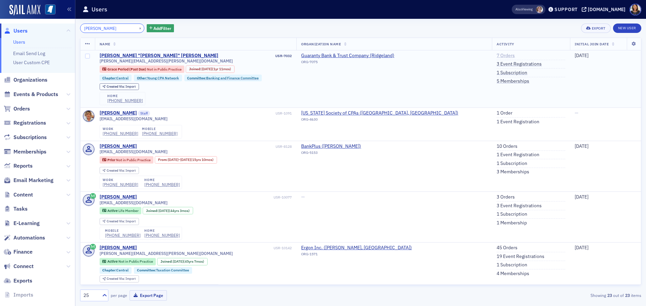
type input "[PERSON_NAME]"
click at [497, 55] on link "7 Orders" at bounding box center [506, 56] width 18 height 6
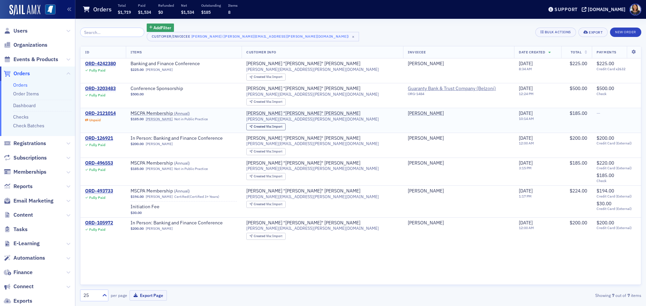
click at [104, 110] on td "ORD-2121014 Unpaid" at bounding box center [102, 120] width 45 height 25
click at [104, 111] on div "ORD-2121014" at bounding box center [100, 114] width 31 height 6
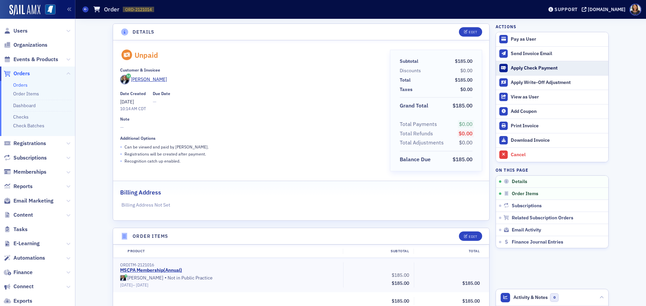
click at [521, 67] on div "Apply Check Payment" at bounding box center [558, 68] width 94 height 6
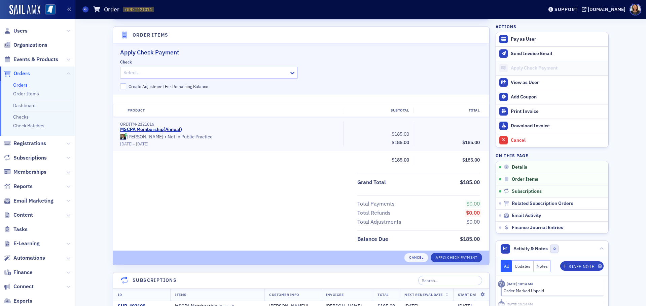
scroll to position [206, 0]
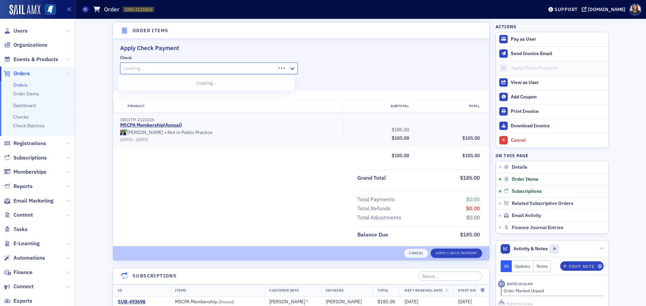
click at [218, 71] on div at bounding box center [199, 68] width 152 height 8
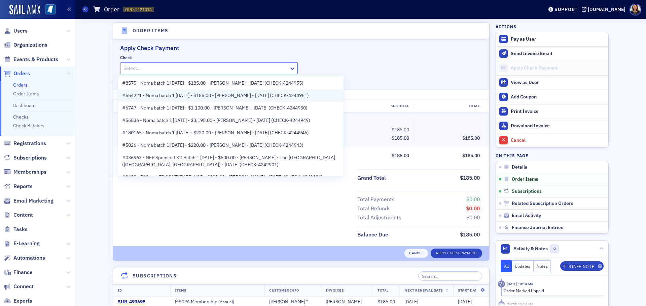
click at [257, 95] on span "#554221 - Noma batch 1 [DATE] - $185.00 - [PERSON_NAME] - [DATE] (CHECK-4244951)" at bounding box center [215, 95] width 187 height 7
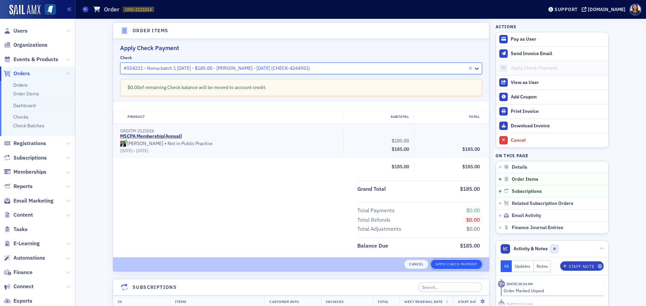
click at [451, 264] on button "Apply Check Payment" at bounding box center [456, 264] width 51 height 9
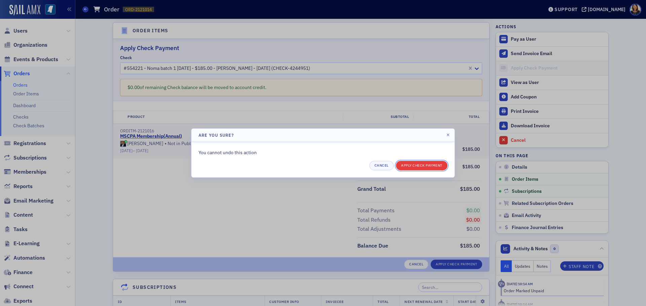
click at [412, 167] on button "Apply Check Payment" at bounding box center [421, 165] width 51 height 9
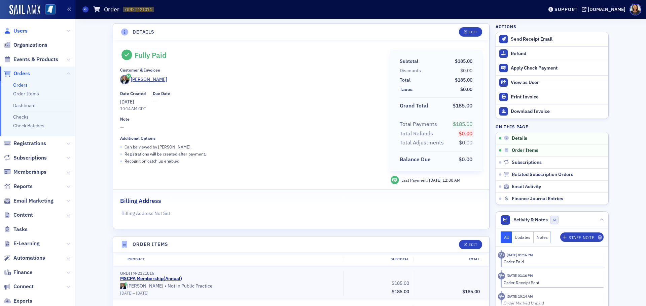
click at [20, 32] on span "Users" at bounding box center [20, 30] width 14 height 7
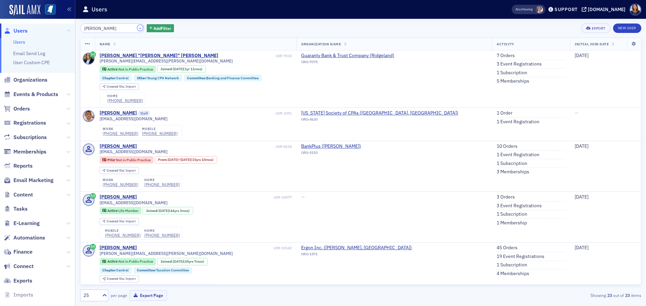
click at [137, 26] on button "×" at bounding box center [140, 28] width 6 height 6
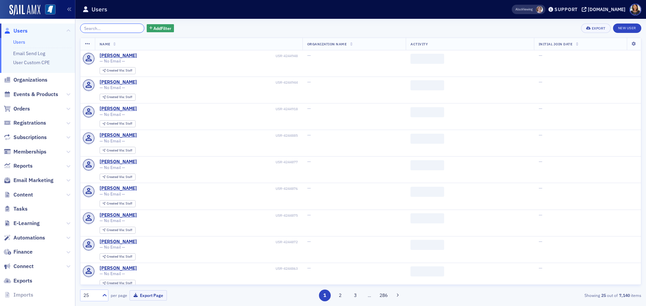
click at [115, 27] on input "search" at bounding box center [112, 28] width 64 height 9
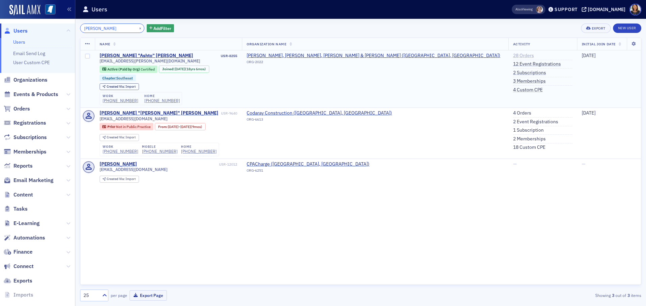
type input "ashton haigl"
click at [513, 55] on link "28 Orders" at bounding box center [523, 56] width 21 height 6
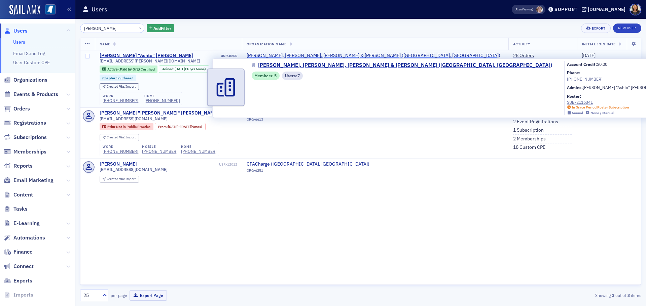
click at [322, 55] on span "Keene, Bourne, Haigler & Sanderson (Hattiesburg, MS)" at bounding box center [374, 56] width 254 height 6
select select "US"
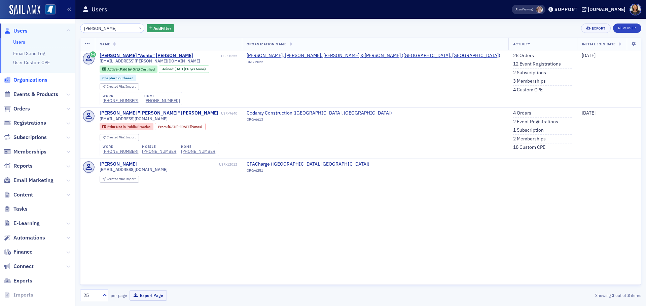
click at [24, 80] on span "Organizations" at bounding box center [30, 79] width 34 height 7
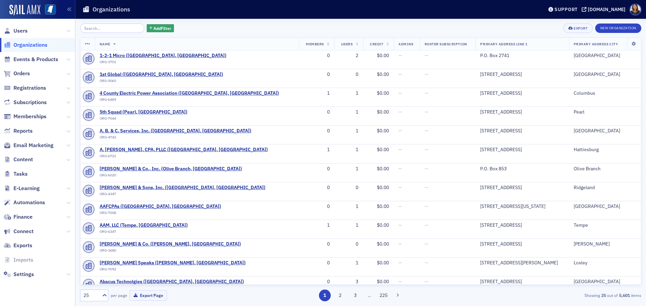
click at [117, 30] on input "search" at bounding box center [112, 28] width 64 height 9
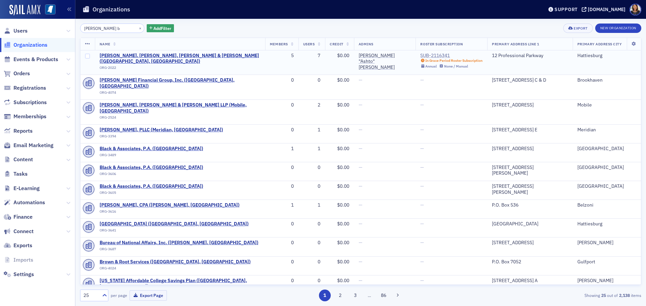
type input "keene b"
click at [420, 55] on div "SUB-2116341" at bounding box center [451, 56] width 62 height 6
click at [21, 31] on span "Users" at bounding box center [20, 30] width 14 height 7
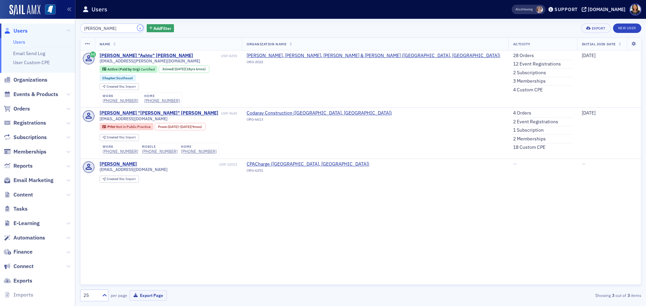
click at [137, 29] on button "×" at bounding box center [140, 28] width 6 height 6
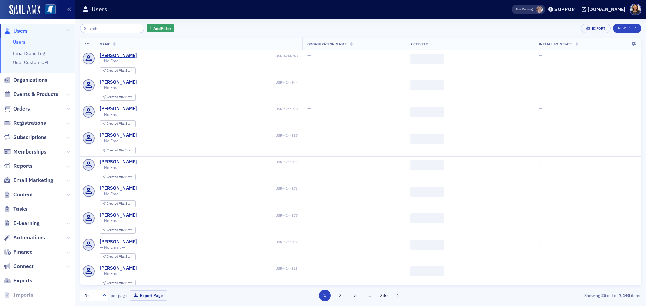
click at [11, 31] on link "Users" at bounding box center [16, 30] width 24 height 7
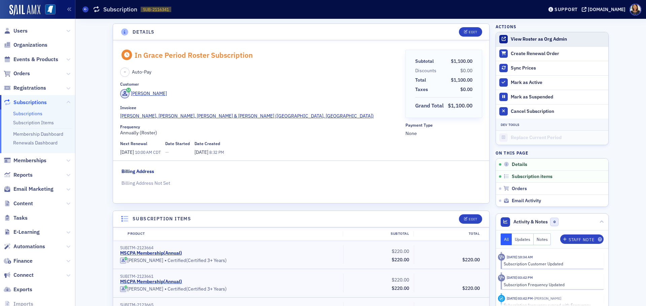
click at [525, 40] on button "View Roster as Org Admin" at bounding box center [539, 39] width 56 height 6
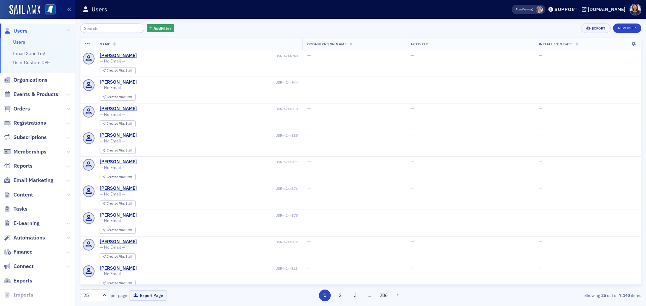
click at [103, 30] on input "search" at bounding box center [112, 28] width 64 height 9
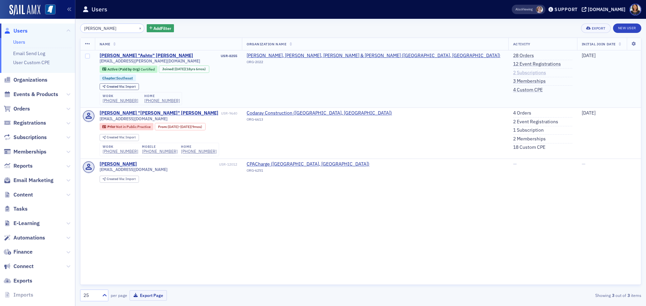
type input "[PERSON_NAME]"
click at [513, 71] on link "2 Subscriptions" at bounding box center [529, 73] width 33 height 6
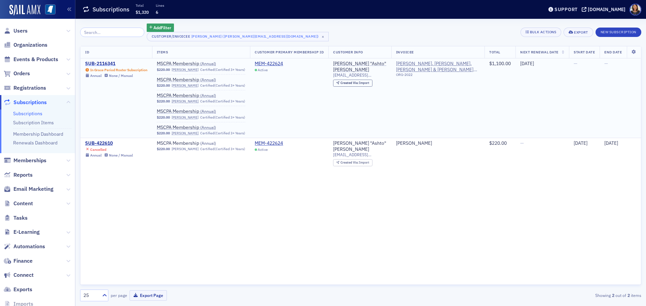
click at [102, 63] on div "SUB-2116341" at bounding box center [116, 64] width 62 height 6
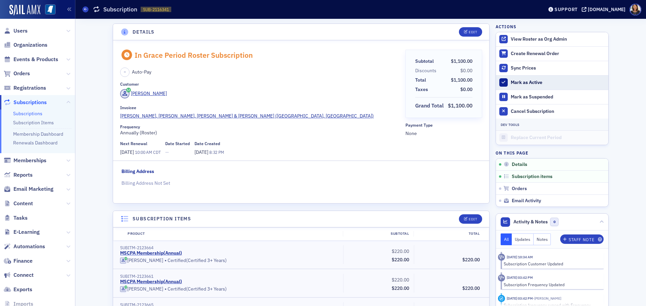
click at [517, 84] on div "Mark as Active" at bounding box center [558, 83] width 94 height 6
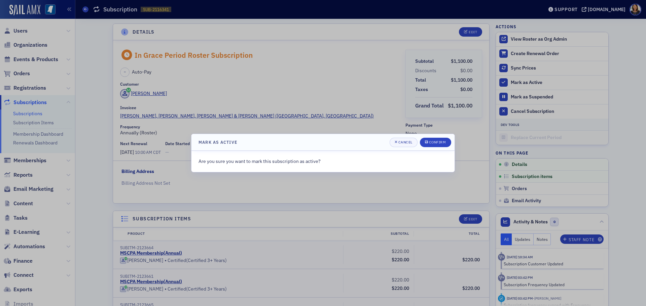
drag, startPoint x: 408, startPoint y: 196, endPoint x: 380, endPoint y: 191, distance: 27.7
click at [407, 196] on div at bounding box center [323, 153] width 646 height 306
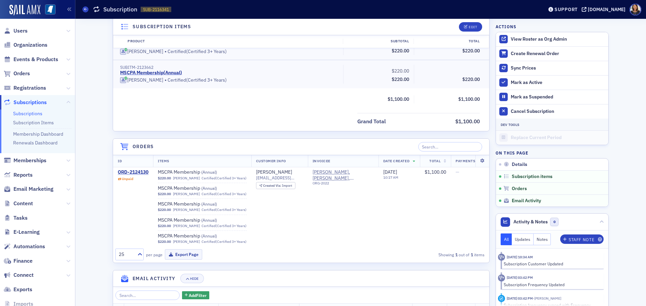
scroll to position [306, 0]
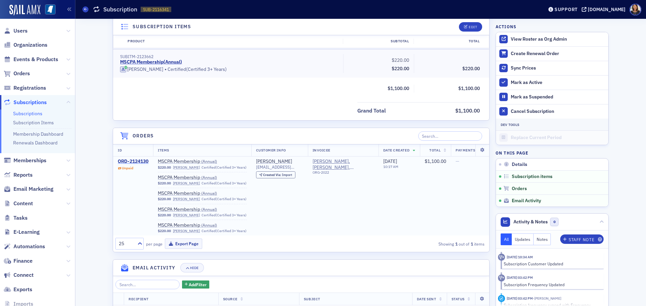
click at [134, 161] on div "ORD-2124130" at bounding box center [133, 162] width 31 height 6
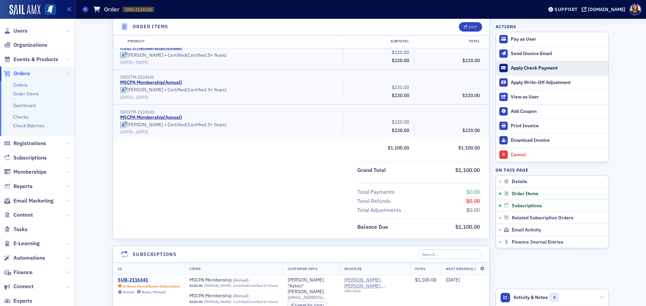
click at [524, 67] on div "Apply Check Payment" at bounding box center [558, 68] width 94 height 6
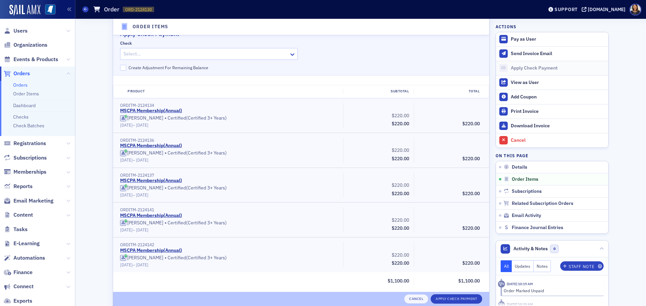
scroll to position [214, 0]
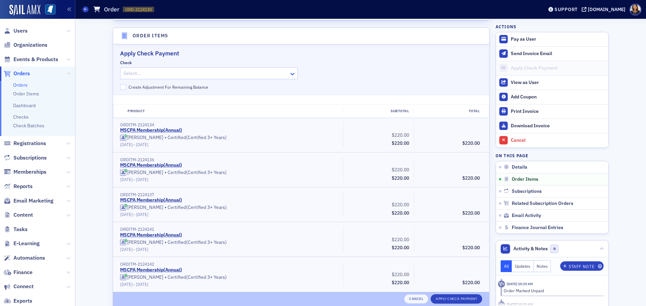
click at [290, 73] on icon at bounding box center [292, 74] width 4 height 2
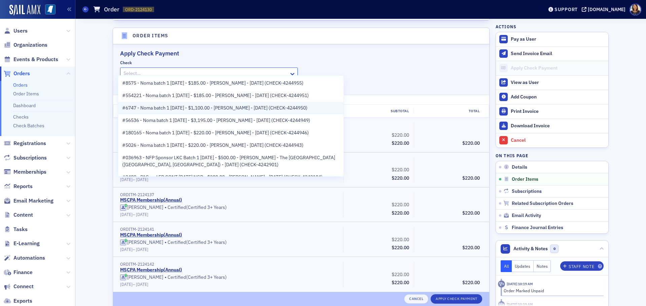
click at [276, 110] on span "#6747 - Noma batch 1 [DATE] - $1,100.00 - [PERSON_NAME] - [DATE] (CHECK-4244950)" at bounding box center [214, 108] width 185 height 7
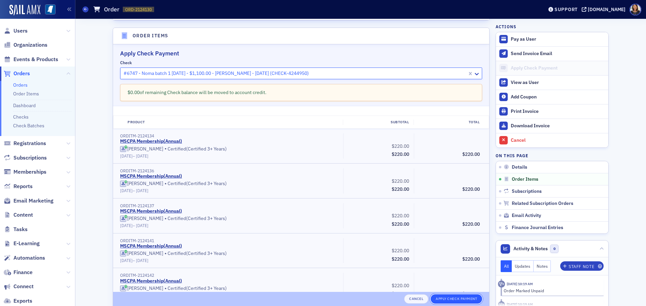
click at [450, 297] on button "Apply Check Payment" at bounding box center [456, 299] width 51 height 9
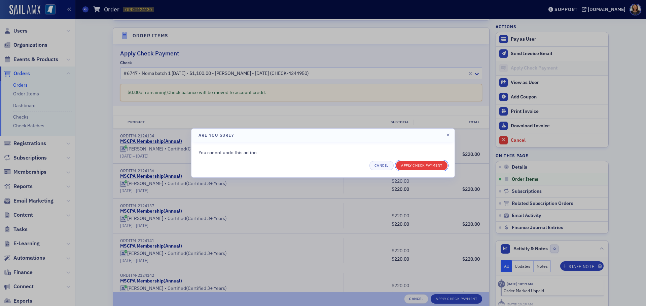
click at [423, 167] on button "Apply Check Payment" at bounding box center [421, 165] width 51 height 9
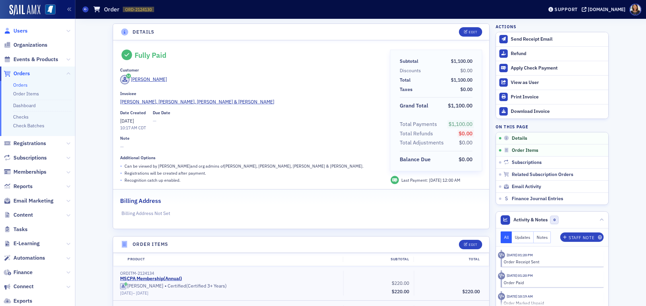
click at [22, 32] on span "Users" at bounding box center [20, 30] width 14 height 7
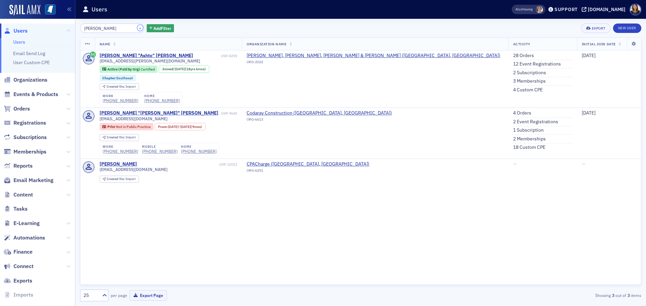
click at [137, 28] on button "×" at bounding box center [140, 28] width 6 height 6
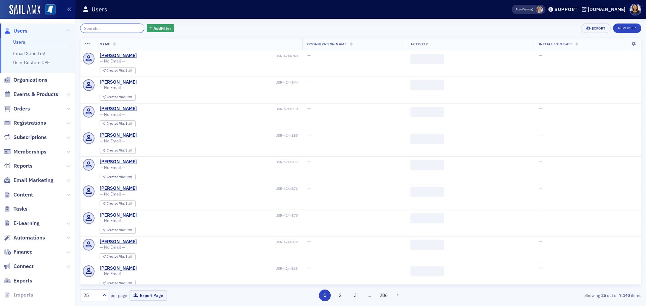
click at [106, 28] on input "search" at bounding box center [112, 28] width 64 height 9
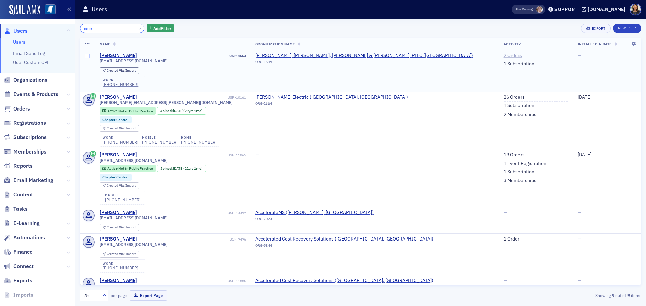
type input "cele"
click at [504, 57] on link "2 Orders" at bounding box center [513, 56] width 18 height 6
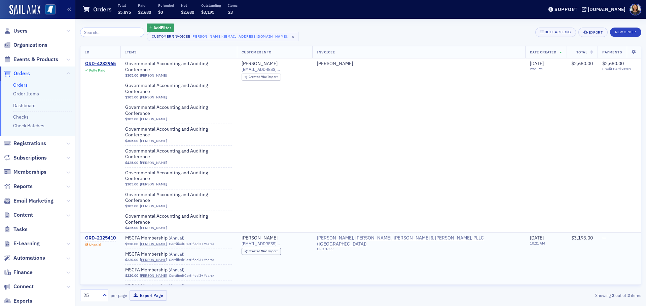
click at [107, 235] on div "ORD-2125410" at bounding box center [100, 238] width 31 height 6
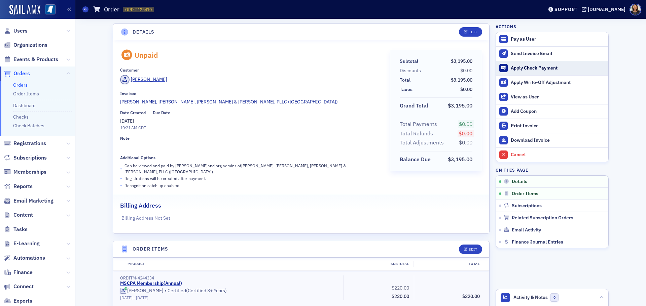
click at [515, 67] on div "Apply Check Payment" at bounding box center [558, 68] width 94 height 6
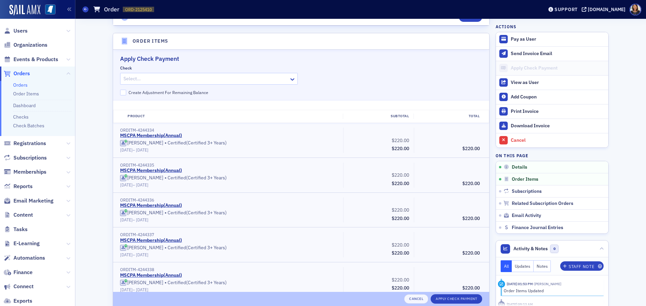
scroll to position [214, 0]
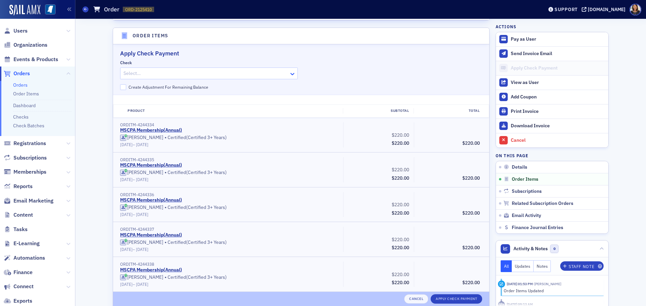
click at [289, 71] on icon at bounding box center [292, 74] width 7 height 7
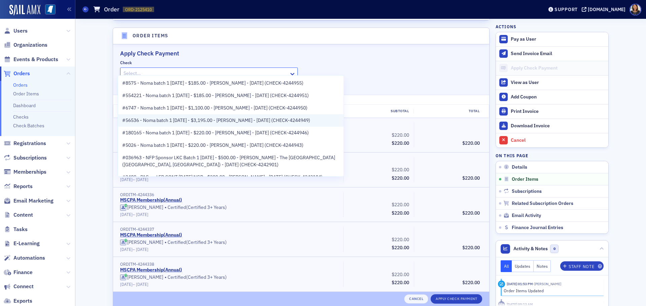
click at [257, 121] on span "#56536 - Noma batch 1 [DATE] - $3,195.00 - [PERSON_NAME] - [DATE] (CHECK-424494…" at bounding box center [216, 120] width 188 height 7
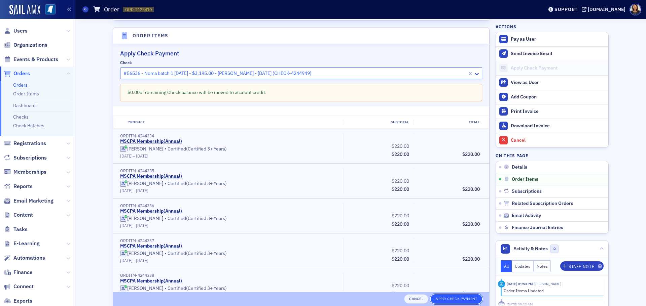
click at [455, 300] on button "Apply Check Payment" at bounding box center [456, 299] width 51 height 9
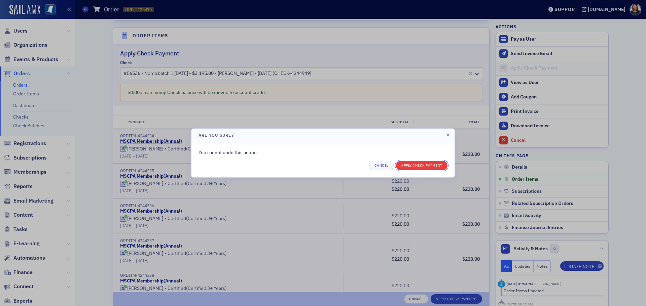
click at [421, 163] on button "Apply Check Payment" at bounding box center [421, 165] width 51 height 9
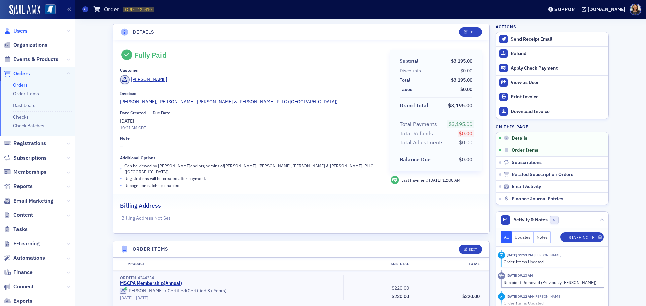
click at [23, 30] on span "Users" at bounding box center [20, 30] width 14 height 7
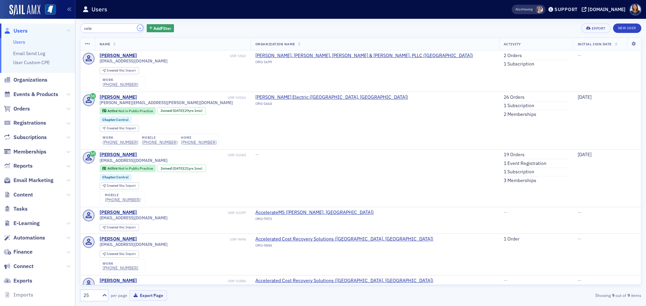
click at [137, 28] on button "×" at bounding box center [140, 28] width 6 height 6
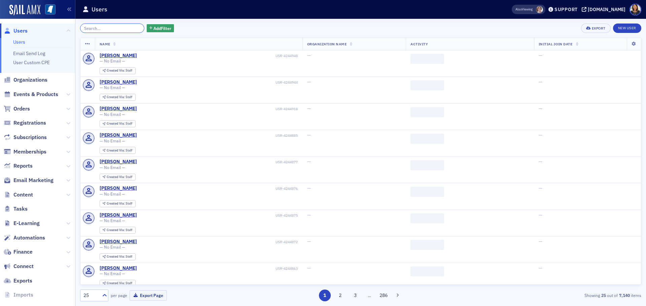
click at [126, 28] on input "search" at bounding box center [112, 28] width 64 height 9
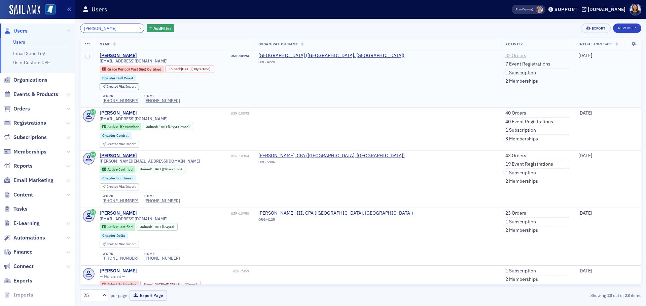
type input "george trigg"
click at [505, 53] on link "32 Orders" at bounding box center [515, 56] width 21 height 6
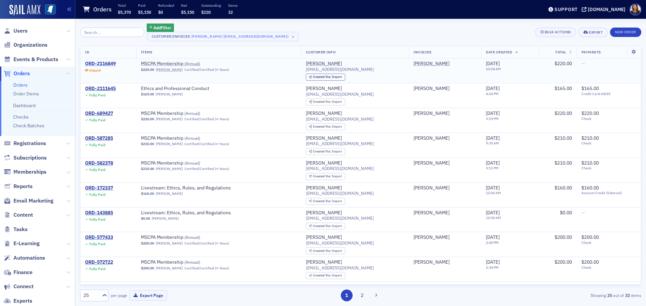
click at [108, 63] on div "ORD-2116849" at bounding box center [100, 64] width 31 height 6
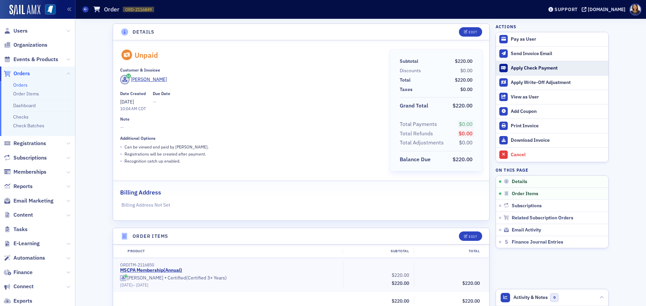
click at [524, 69] on div "Apply Check Payment" at bounding box center [558, 68] width 94 height 6
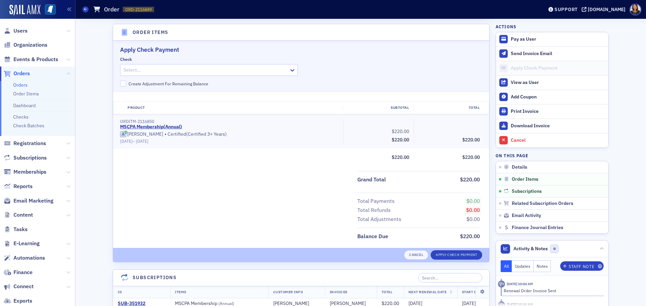
scroll to position [206, 0]
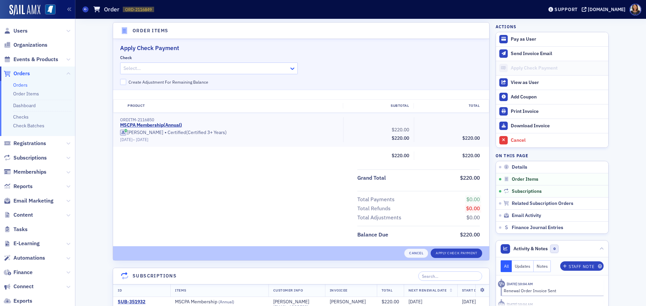
click at [292, 70] on icon at bounding box center [292, 68] width 7 height 7
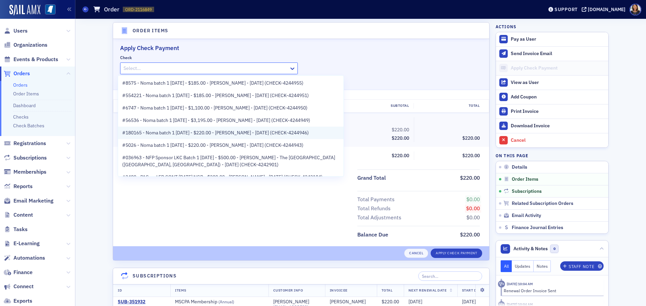
click at [255, 135] on span "#180165 - Noma batch 1 8.21.25 - $220.00 - George Triggs - 8/21/2025 (CHECK-424…" at bounding box center [215, 133] width 187 height 7
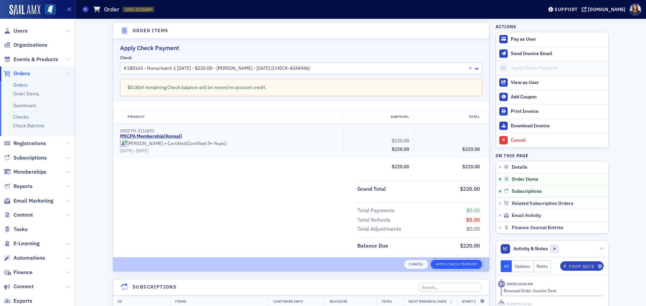
click at [462, 263] on button "Apply Check Payment" at bounding box center [456, 264] width 51 height 9
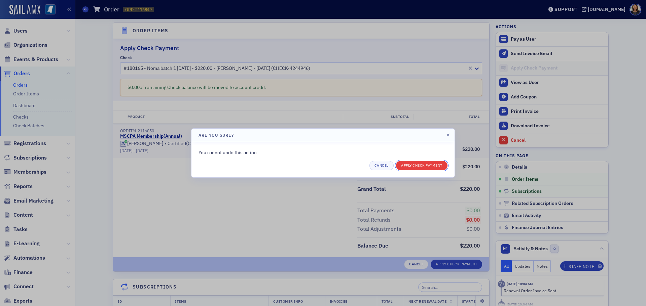
click at [420, 166] on button "Apply Check Payment" at bounding box center [421, 165] width 51 height 9
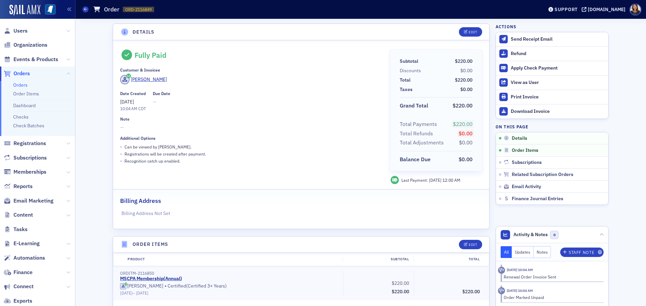
click at [24, 26] on span "Users" at bounding box center [37, 31] width 75 height 14
click at [24, 28] on span "Users" at bounding box center [20, 30] width 14 height 7
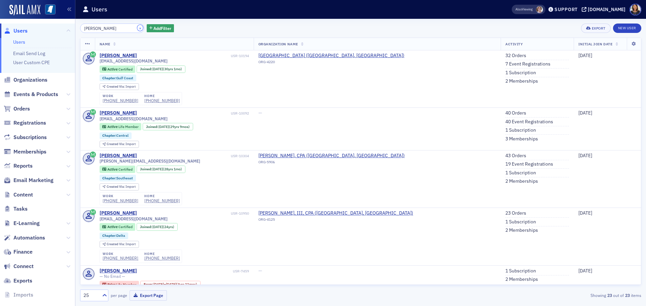
click at [137, 29] on button "×" at bounding box center [140, 28] width 6 height 6
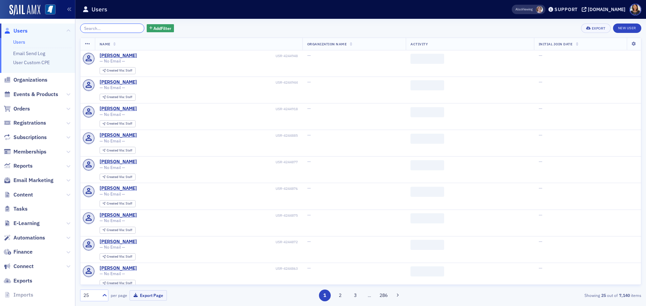
click at [123, 30] on input "search" at bounding box center [112, 28] width 64 height 9
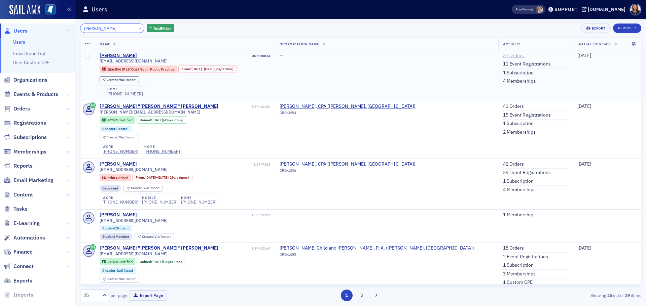
type input "fred page"
click at [503, 56] on link "37 Orders" at bounding box center [513, 56] width 21 height 6
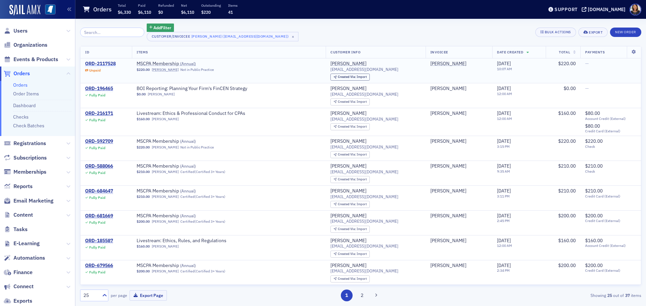
click at [107, 65] on div "ORD-2117528" at bounding box center [100, 64] width 31 height 6
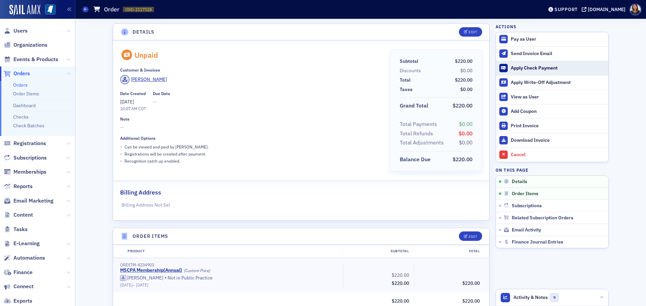
click at [513, 65] on div "Apply Check Payment" at bounding box center [558, 68] width 94 height 6
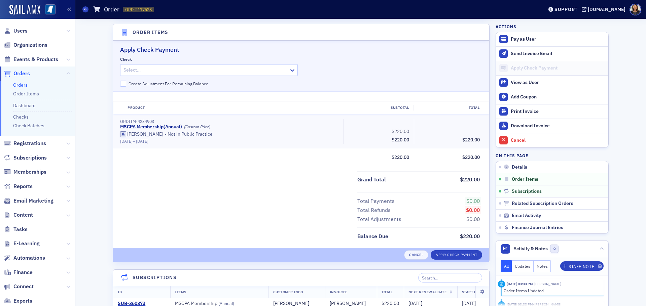
scroll to position [206, 0]
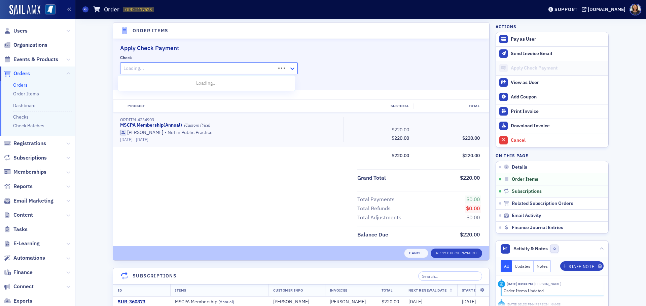
click at [289, 68] on icon at bounding box center [292, 68] width 7 height 7
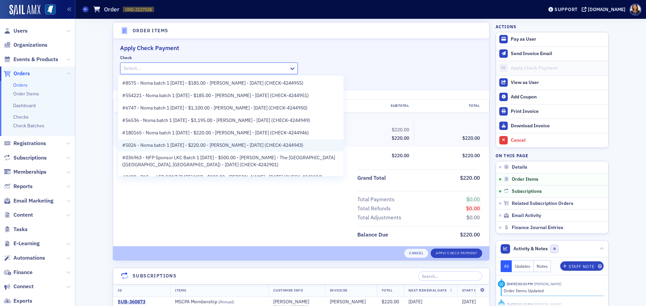
click at [254, 144] on span "#5026 - Noma batch 1 [DATE] - $220.00 - [PERSON_NAME] - [DATE] (CHECK-4244943)" at bounding box center [212, 145] width 181 height 7
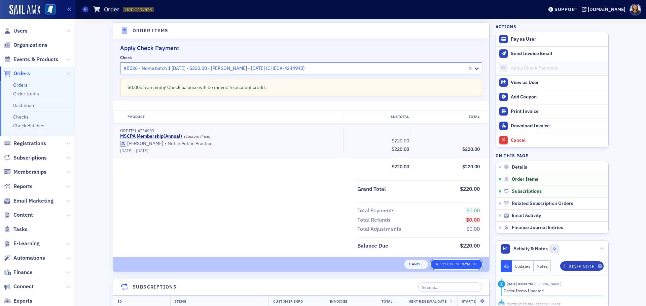
click at [466, 261] on button "Apply Check Payment" at bounding box center [456, 264] width 51 height 9
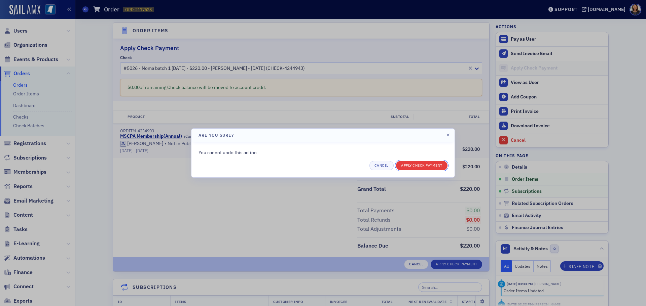
click at [425, 164] on button "Apply Check Payment" at bounding box center [421, 165] width 51 height 9
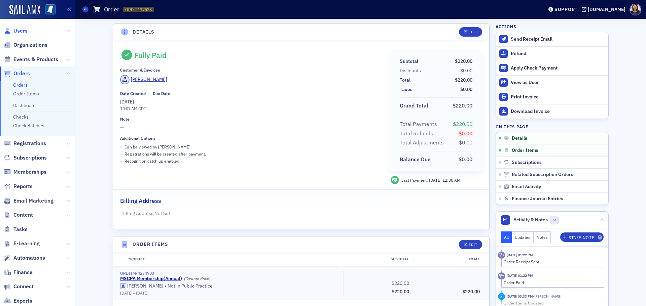
click at [19, 31] on span "Users" at bounding box center [20, 30] width 14 height 7
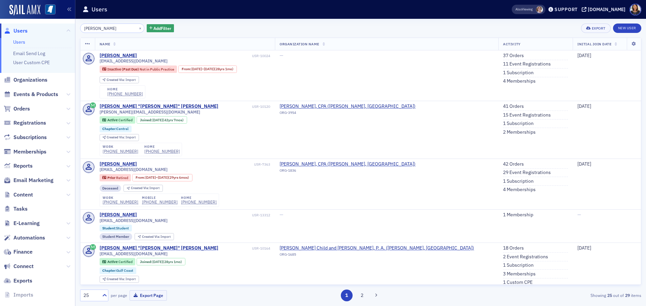
click at [20, 30] on span "Users" at bounding box center [20, 30] width 14 height 7
click at [424, 167] on div "[PERSON_NAME], CPA ([PERSON_NAME], [GEOGRAPHIC_DATA]) ORG-1836" at bounding box center [387, 168] width 214 height 14
click at [503, 60] on li "37 Orders" at bounding box center [535, 56] width 65 height 7
click at [503, 56] on link "37 Orders" at bounding box center [513, 56] width 21 height 6
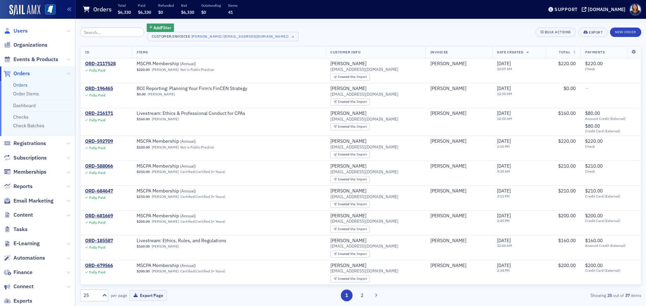
click at [22, 28] on span "Users" at bounding box center [20, 30] width 14 height 7
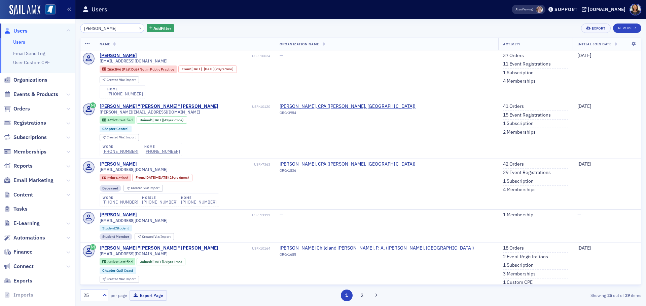
click at [106, 27] on input "[PERSON_NAME]" at bounding box center [112, 28] width 64 height 9
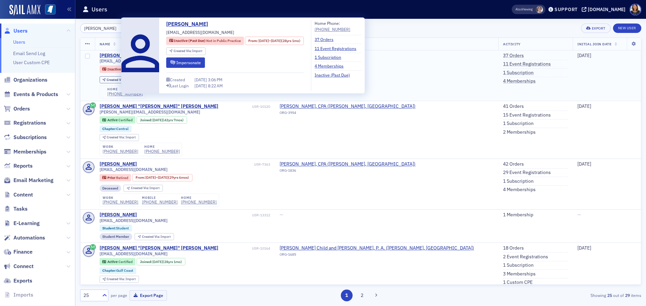
click at [110, 57] on div "[PERSON_NAME]" at bounding box center [118, 56] width 37 height 6
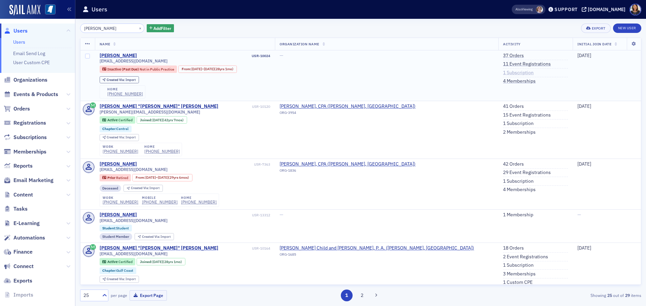
click at [503, 73] on link "1 Subscription" at bounding box center [518, 73] width 31 height 6
click at [503, 81] on link "4 Memberships" at bounding box center [519, 81] width 33 height 6
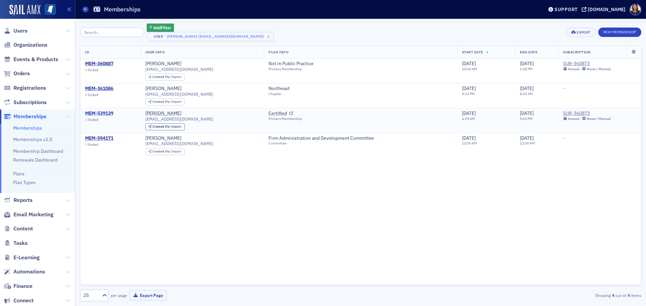
click at [104, 112] on div "MEM-539139" at bounding box center [99, 114] width 28 height 6
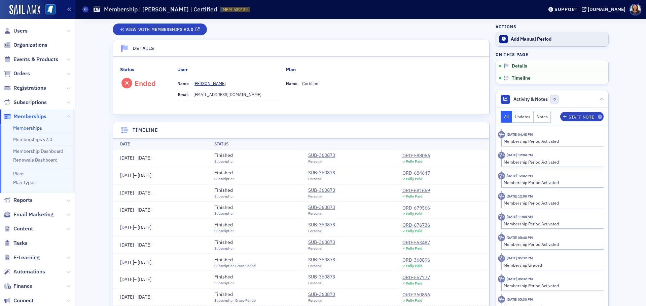
click at [530, 42] on div "Add Manual Period" at bounding box center [558, 39] width 94 height 6
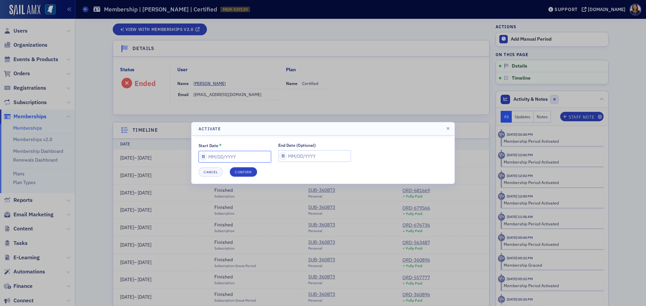
select select "7"
select select "2025"
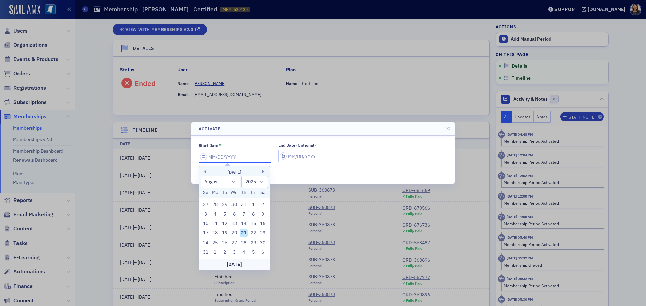
click at [254, 155] on input "Start Date *" at bounding box center [234, 157] width 73 height 12
type input "0"
select select "0"
select select "2000"
type input "07"
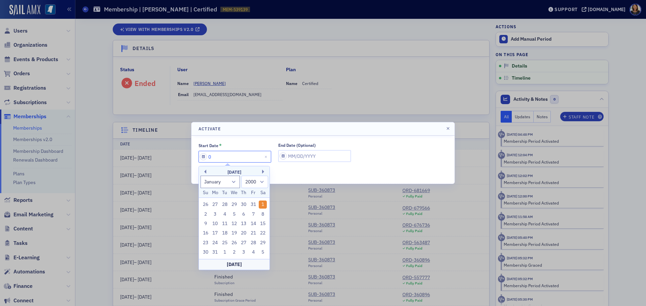
select select "6"
select select "2025"
type input "07/01/2"
select select "2002"
type input "[DATE]"
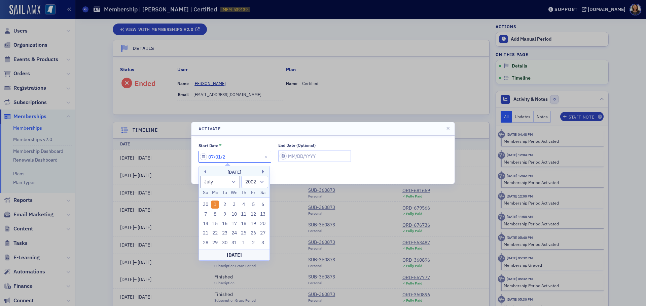
select select "2020"
type input "[DATE]"
select select "2025"
type input "[DATE]"
click at [316, 156] on input "End Date (Optional)" at bounding box center [314, 156] width 73 height 12
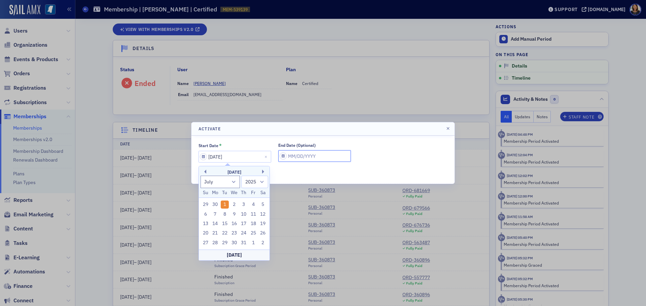
select select "7"
select select "2025"
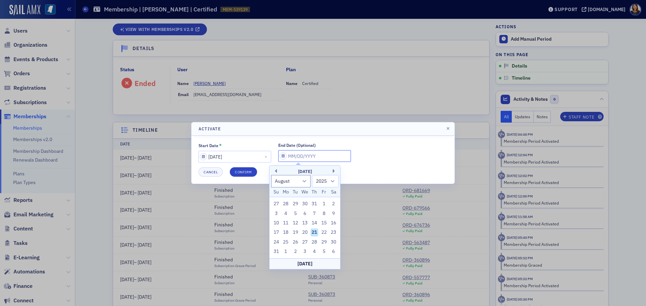
type input "0"
select select "0"
select select "2000"
type input "07"
select select "6"
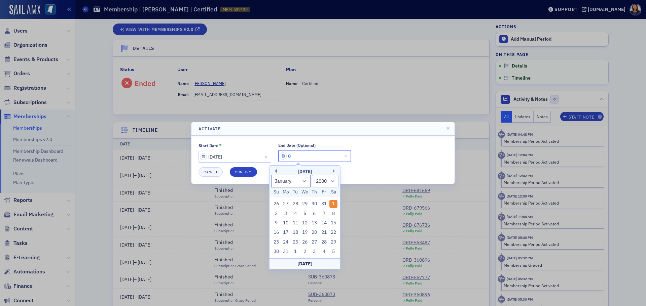
select select "2025"
type input "07/01/2"
select select "2002"
type input "[DATE]"
select select "2020"
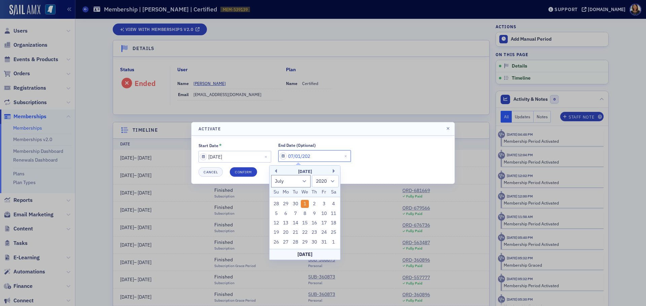
type input "[DATE]"
select select "2026"
type input "[DATE]"
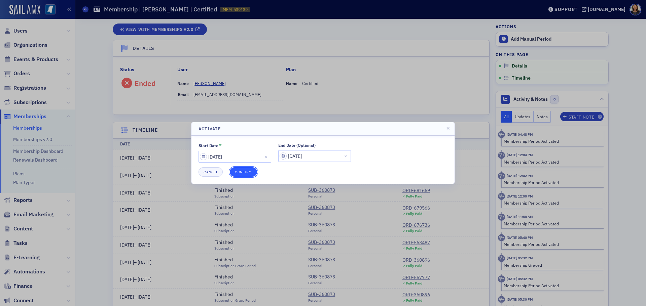
click at [255, 176] on button "Confirm" at bounding box center [243, 172] width 27 height 9
click at [244, 176] on button "Confirm" at bounding box center [243, 172] width 27 height 9
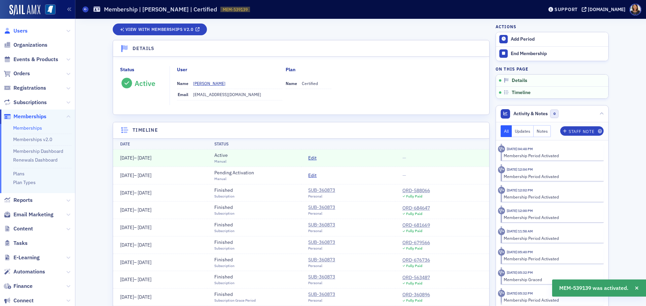
click at [20, 28] on span "Users" at bounding box center [20, 30] width 14 height 7
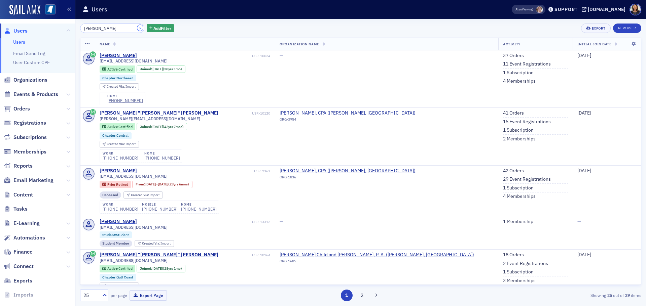
click at [137, 28] on button "×" at bounding box center [140, 28] width 6 height 6
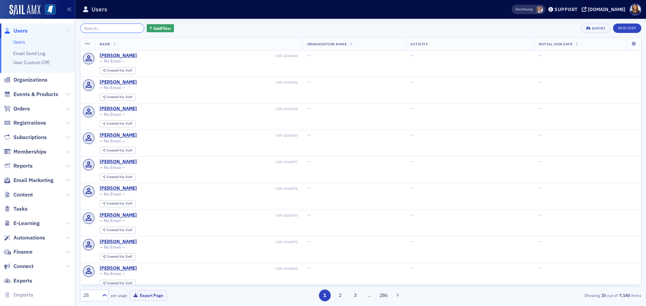
click at [86, 24] on input "search" at bounding box center [112, 28] width 64 height 9
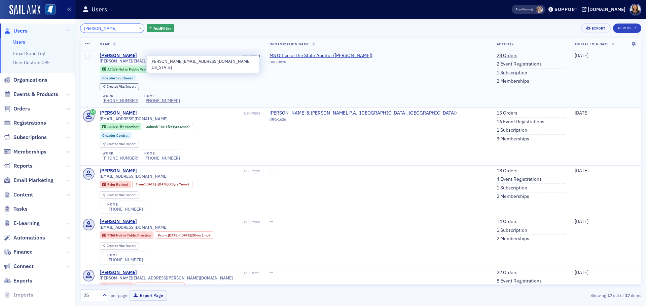
type input "[PERSON_NAME]"
drag, startPoint x: 142, startPoint y: 62, endPoint x: 98, endPoint y: 62, distance: 44.7
click at [98, 62] on td "[PERSON_NAME] USR-10763 [PERSON_NAME][EMAIL_ADDRESS][DOMAIN_NAME][US_STATE] Act…" at bounding box center [180, 79] width 170 height 58
copy span "[PERSON_NAME][EMAIL_ADDRESS][DOMAIN_NAME][US_STATE]"
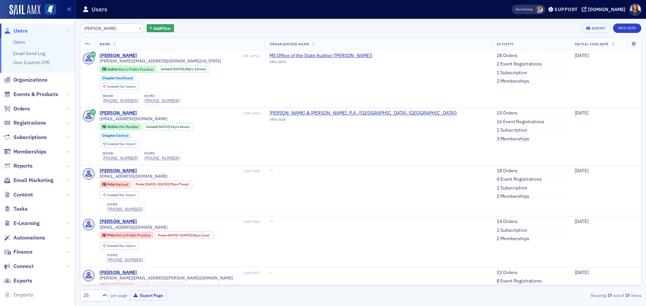
click at [171, 46] on th "Name" at bounding box center [180, 44] width 170 height 12
click at [137, 27] on button "×" at bounding box center [140, 28] width 6 height 6
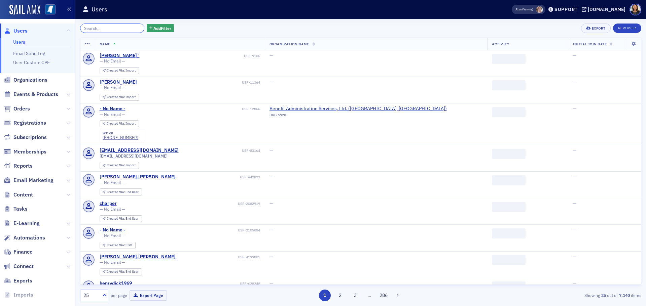
click at [121, 28] on input "search" at bounding box center [112, 28] width 64 height 9
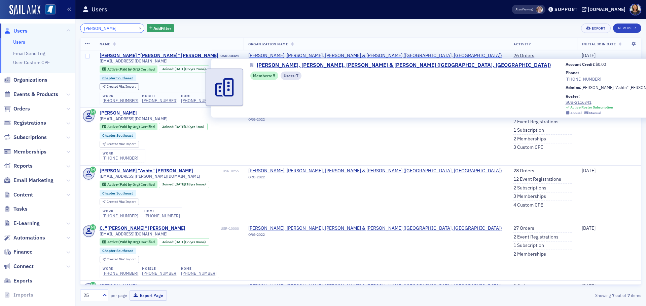
type input "[PERSON_NAME]"
click at [332, 54] on span "[PERSON_NAME], [PERSON_NAME], [PERSON_NAME] & [PERSON_NAME] ([GEOGRAPHIC_DATA],…" at bounding box center [375, 56] width 254 height 6
select select "US"
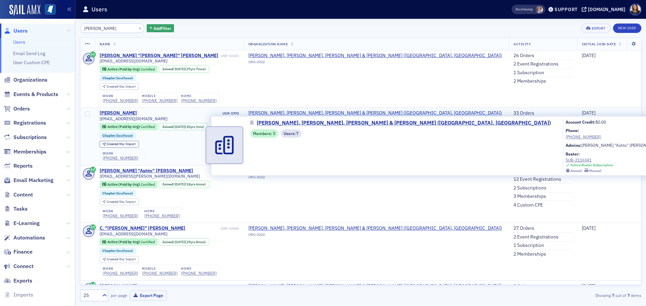
click at [323, 113] on span "[PERSON_NAME], [PERSON_NAME], [PERSON_NAME] & [PERSON_NAME] ([GEOGRAPHIC_DATA],…" at bounding box center [375, 113] width 254 height 6
select select "US"
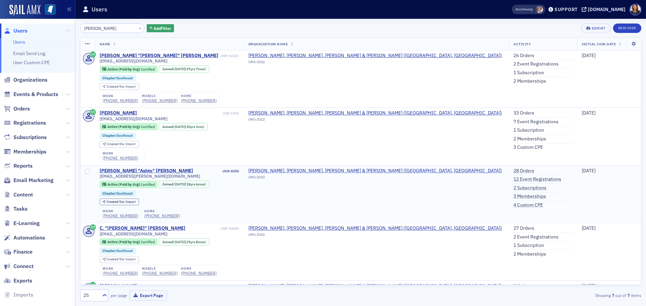
click at [323, 172] on span "[PERSON_NAME], [PERSON_NAME], [PERSON_NAME] & [PERSON_NAME] ([GEOGRAPHIC_DATA],…" at bounding box center [375, 171] width 254 height 6
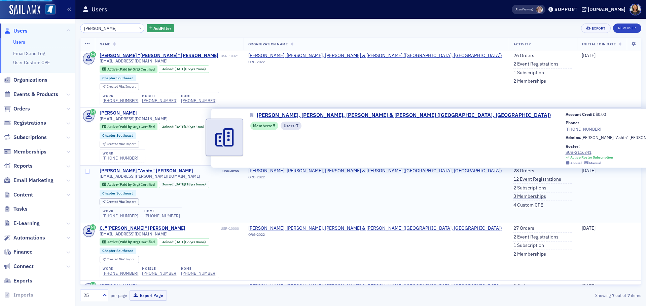
select select "US"
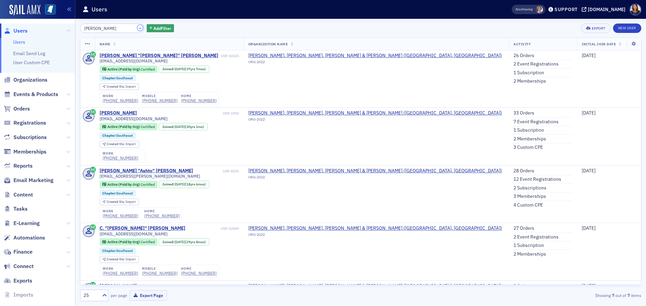
click at [137, 30] on button "×" at bounding box center [140, 28] width 6 height 6
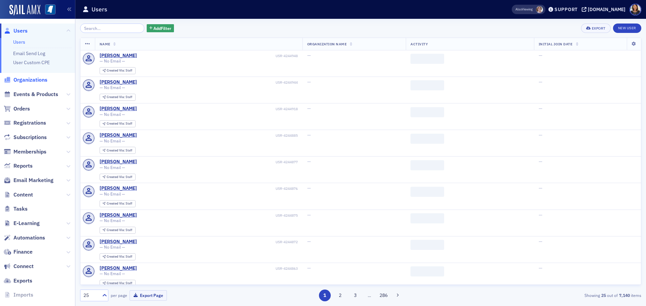
click at [42, 80] on span "Organizations" at bounding box center [30, 79] width 34 height 7
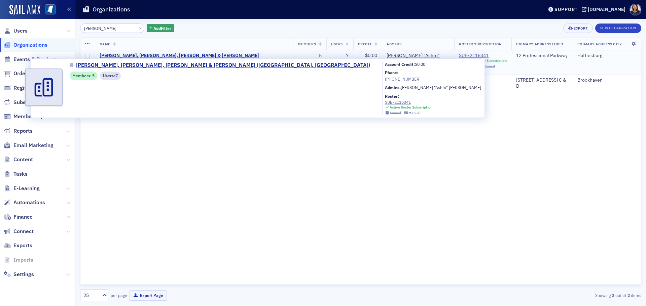
type input "keene"
click at [179, 55] on span "[PERSON_NAME], [PERSON_NAME], [PERSON_NAME] & [PERSON_NAME] ([GEOGRAPHIC_DATA],…" at bounding box center [194, 59] width 189 height 12
select select "US"
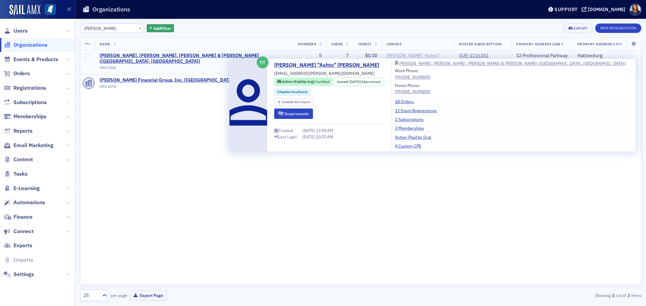
click at [387, 56] on div "Ashton "Ashto" Haigler" at bounding box center [418, 59] width 63 height 12
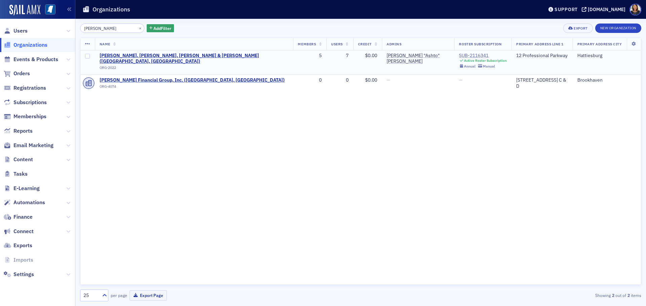
click at [459, 54] on div "SUB-2116341" at bounding box center [483, 56] width 48 height 6
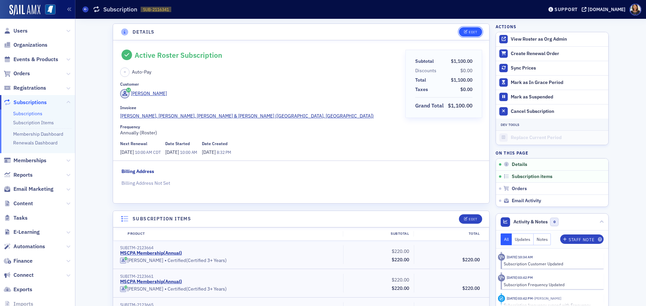
click at [469, 31] on div "Edit" at bounding box center [473, 32] width 8 height 4
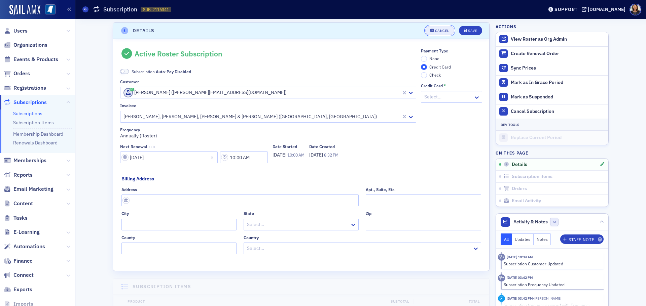
click at [441, 30] on div "Cancel" at bounding box center [442, 31] width 14 height 4
